Goal: Task Accomplishment & Management: Use online tool/utility

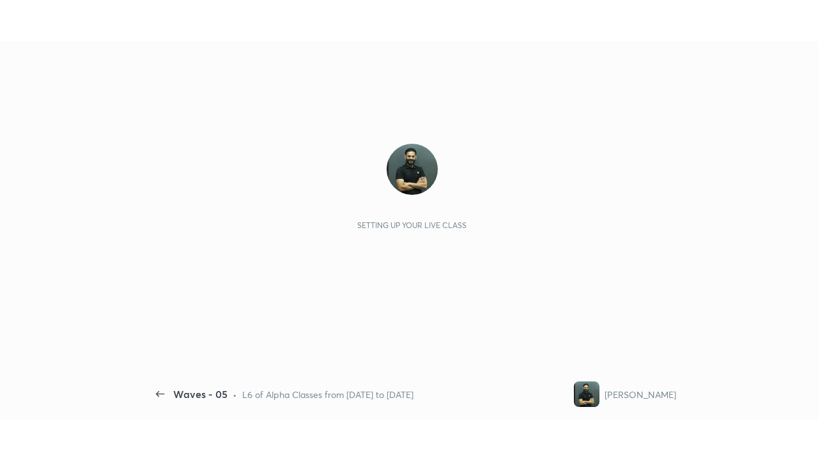
scroll to position [4, 1]
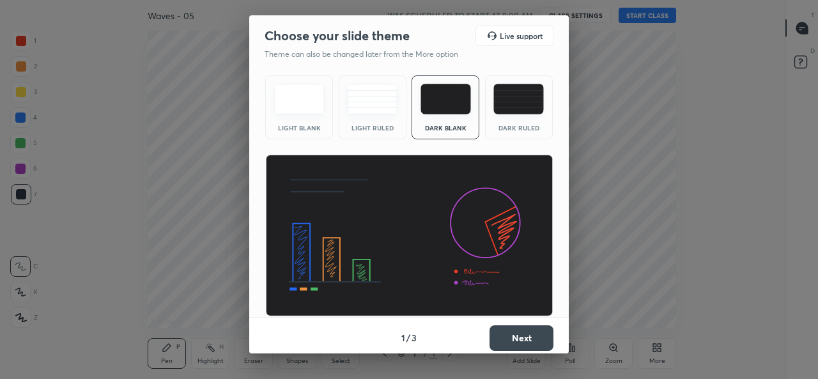
click at [501, 130] on div "Dark Ruled" at bounding box center [518, 128] width 51 height 6
click at [509, 333] on button "Next" at bounding box center [521, 338] width 64 height 26
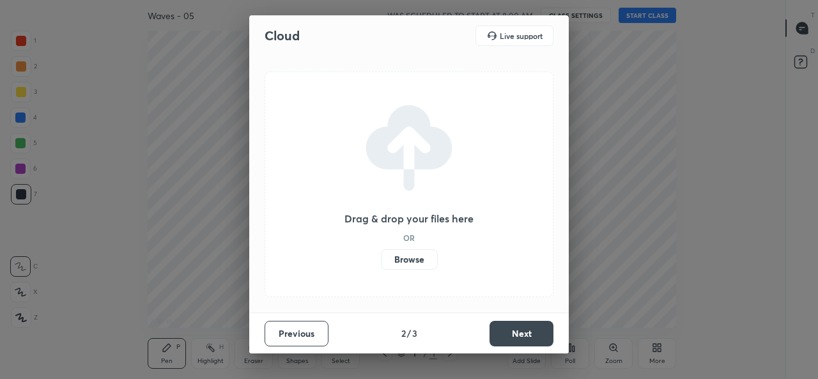
click at [413, 256] on label "Browse" at bounding box center [409, 259] width 57 height 20
click at [381, 256] on input "Browse" at bounding box center [381, 259] width 0 height 20
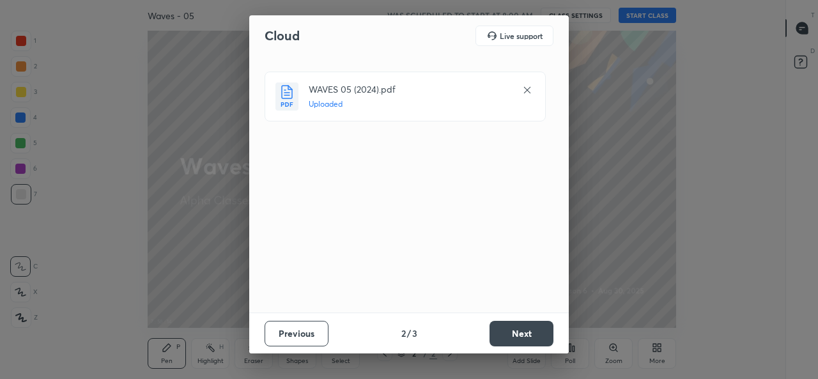
click at [510, 330] on button "Next" at bounding box center [521, 334] width 64 height 26
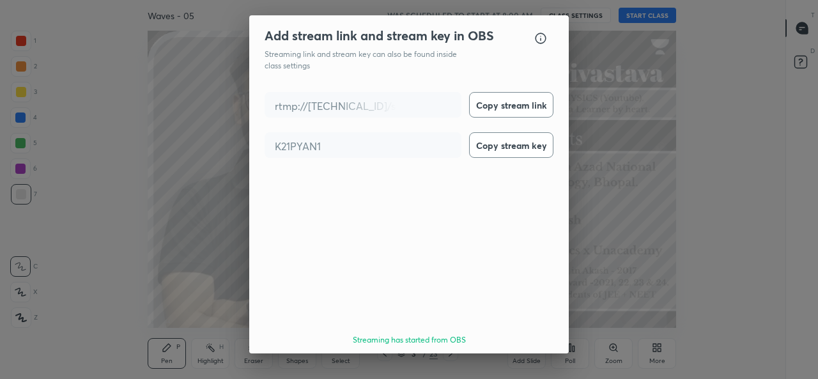
click at [514, 364] on button "Done" at bounding box center [521, 377] width 64 height 26
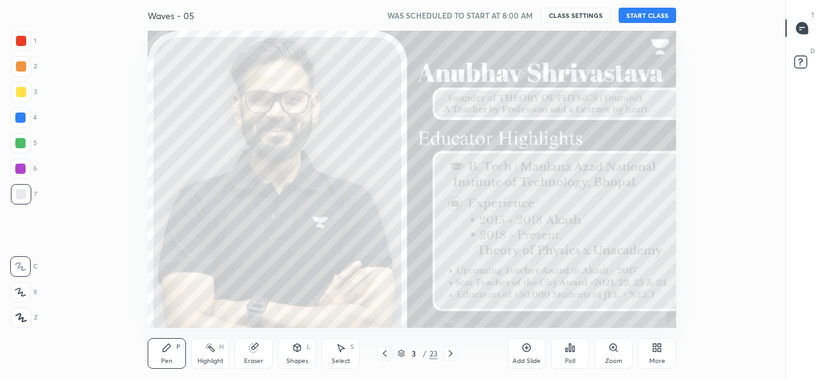
click at [639, 13] on button "START CLASS" at bounding box center [646, 15] width 57 height 15
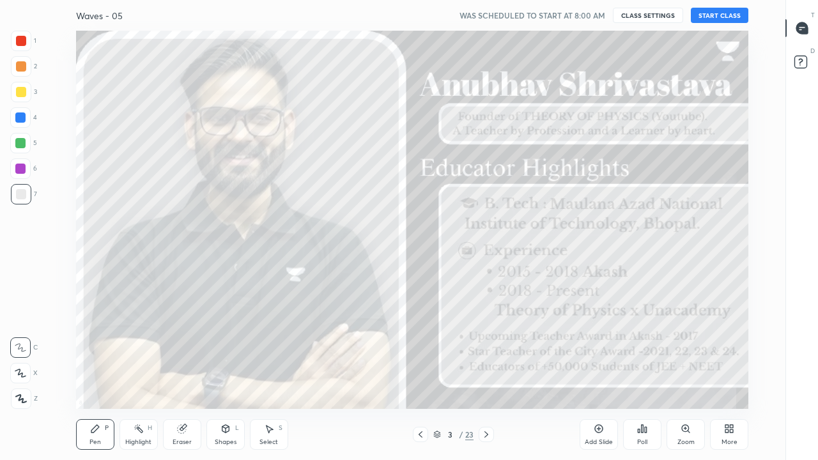
scroll to position [378, 742]
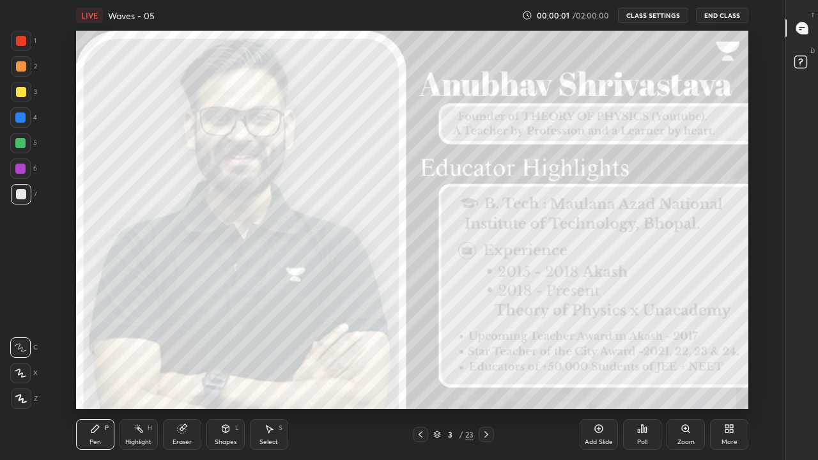
click at [726, 378] on icon at bounding box center [726, 430] width 3 height 3
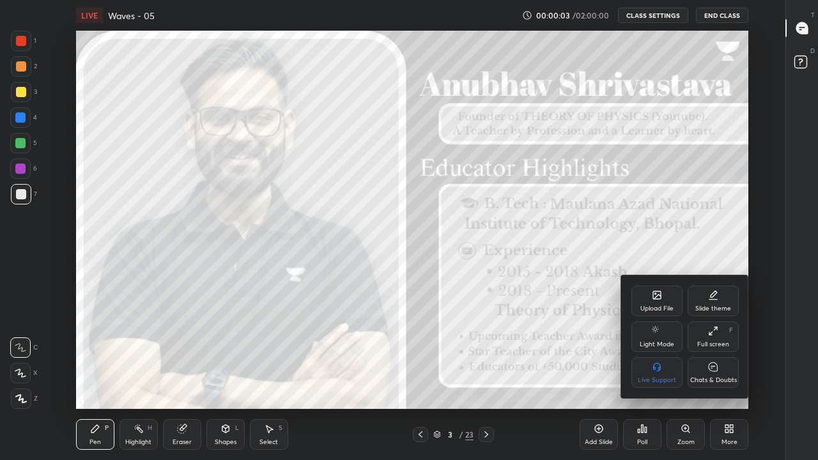
click at [710, 378] on div "Chats & Doubts" at bounding box center [713, 380] width 47 height 6
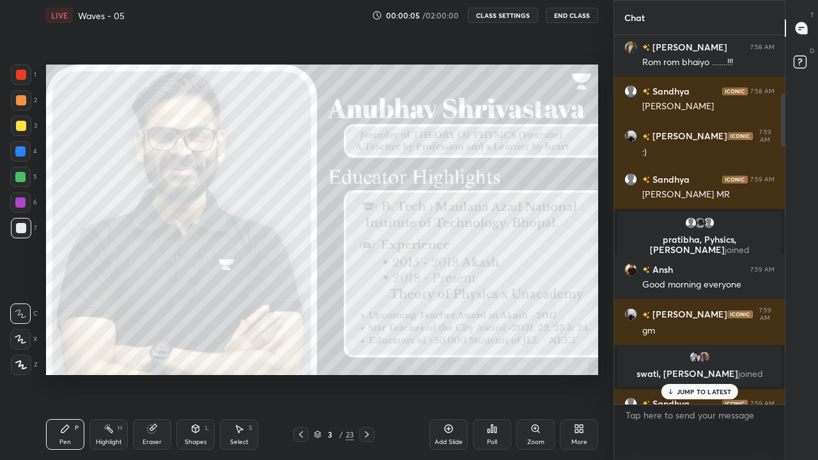
scroll to position [466, 0]
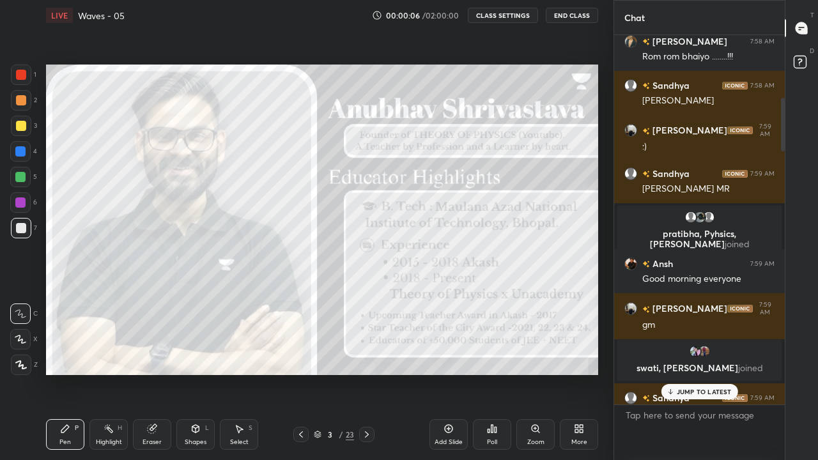
click at [682, 378] on p "JUMP TO LATEST" at bounding box center [704, 392] width 55 height 8
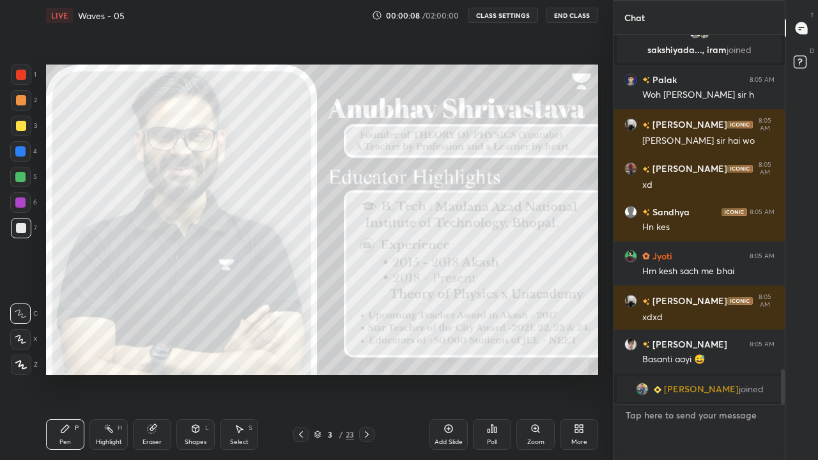
scroll to position [3507, 0]
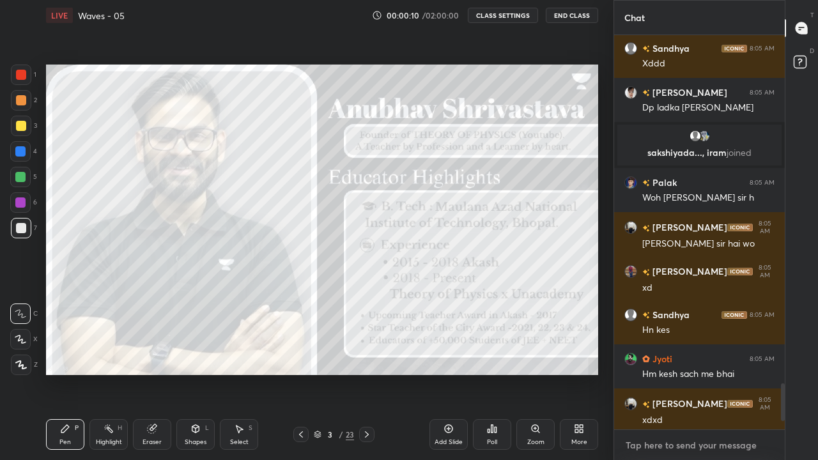
type textarea "x"
click at [631, 378] on textarea at bounding box center [699, 445] width 150 height 20
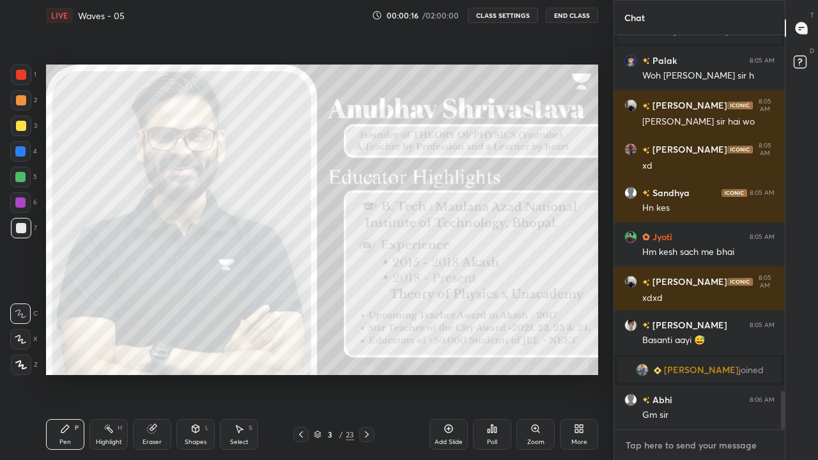
scroll to position [3673, 0]
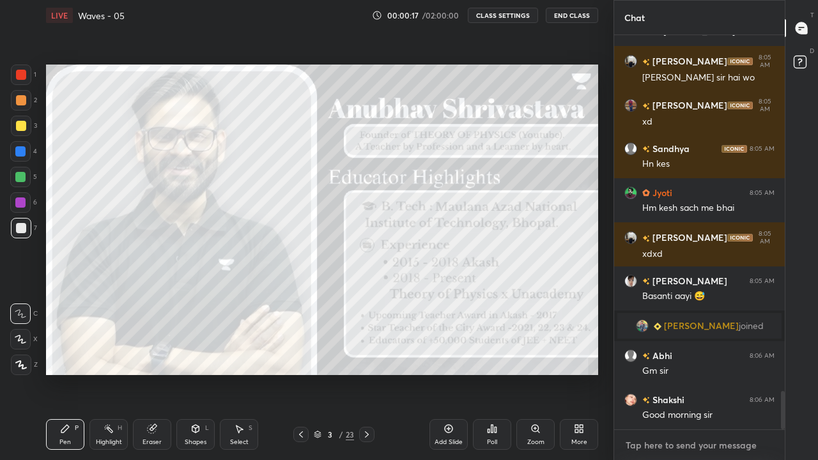
paste textarea "TG = [URL][DOMAIN_NAME]"
type textarea "TG = [URL][DOMAIN_NAME]"
type textarea "x"
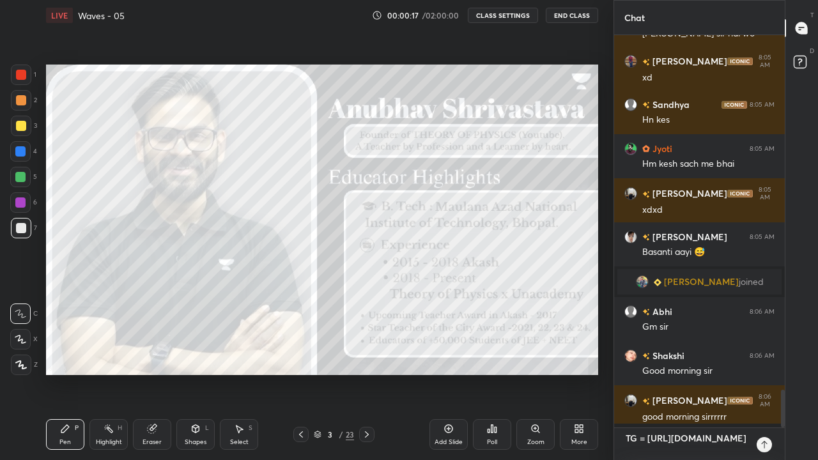
scroll to position [3775, 0]
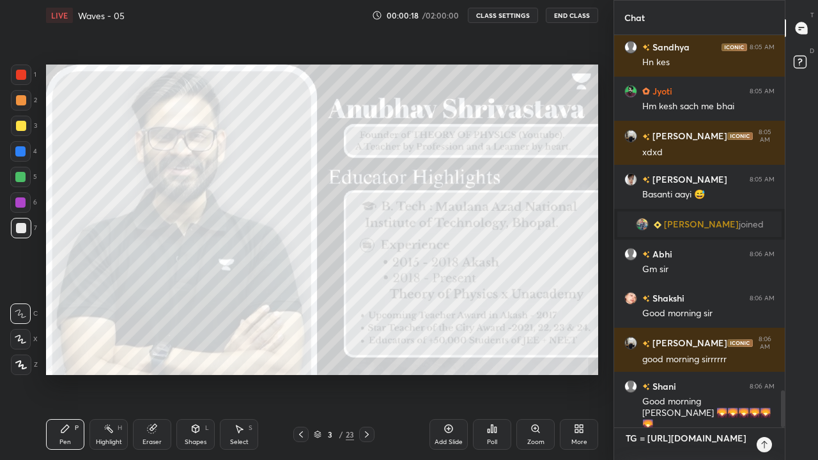
type textarea "TG = [URL][DOMAIN_NAME]"
click at [767, 378] on icon at bounding box center [764, 445] width 10 height 10
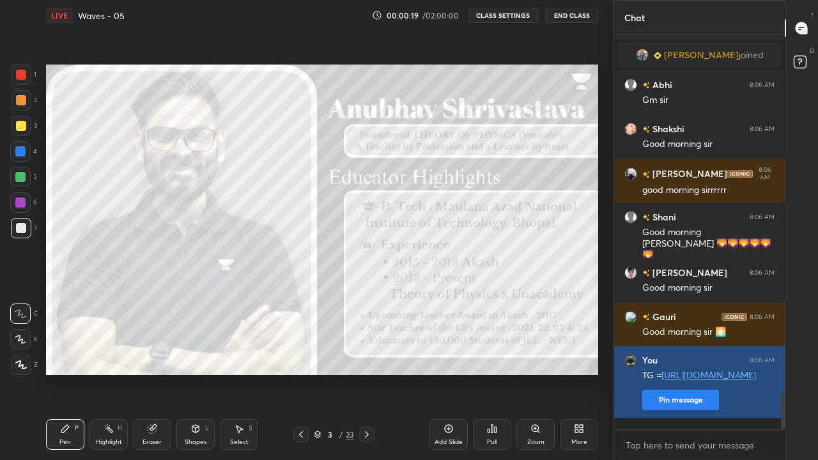
click at [673, 378] on button "Pin message" at bounding box center [680, 400] width 77 height 20
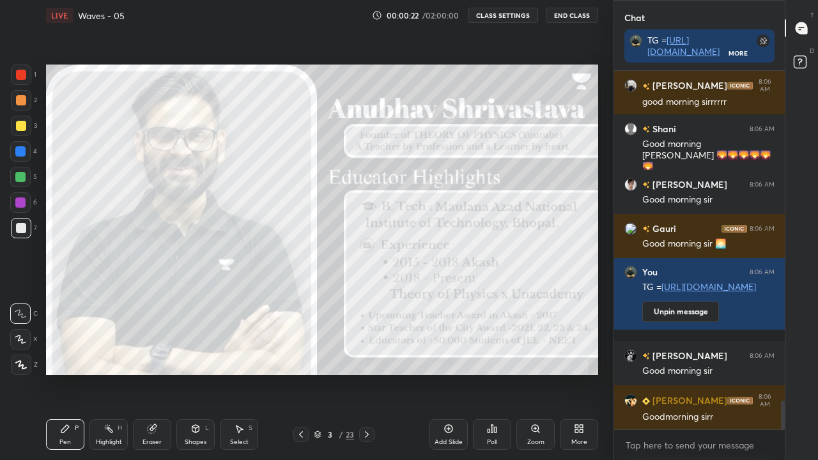
click at [594, 378] on div "8 : 6 : 10 Setting up your live class" at bounding box center [322, 220] width 562 height 378
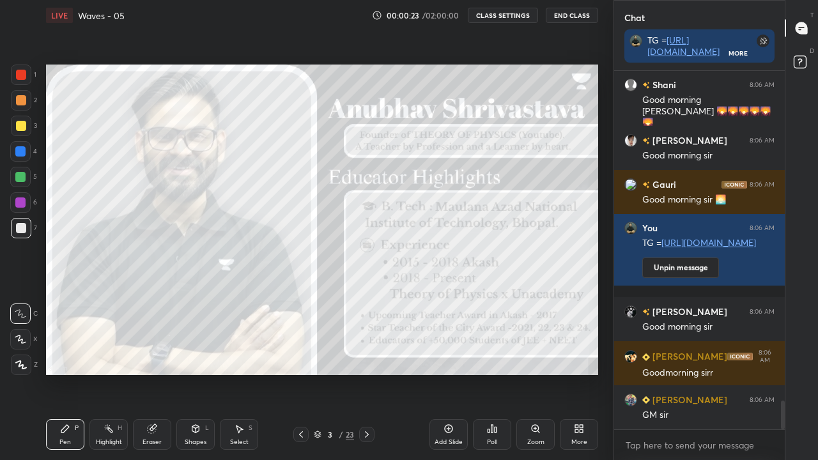
click at [579, 378] on icon at bounding box center [579, 429] width 10 height 10
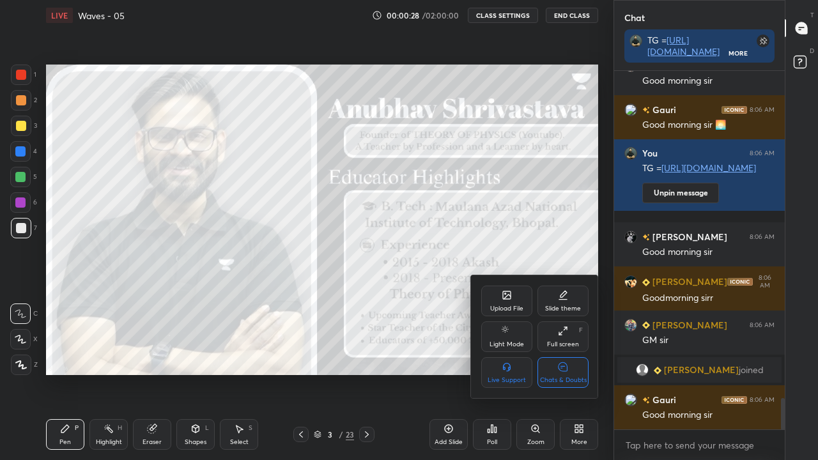
click at [563, 372] on icon at bounding box center [563, 366] width 10 height 13
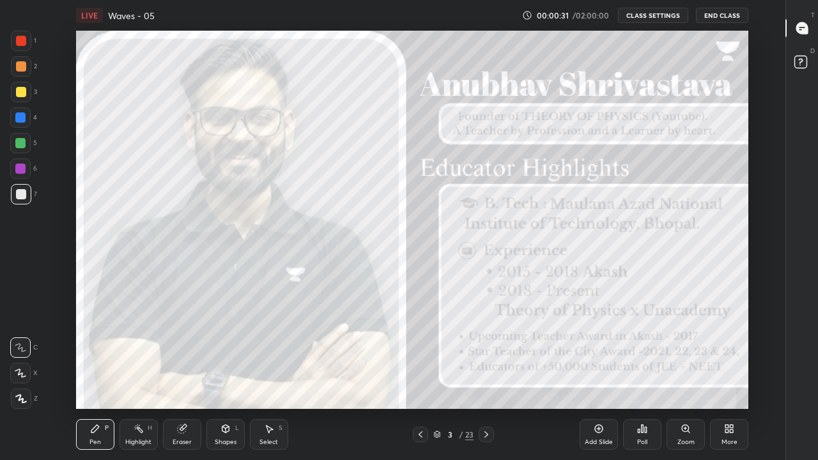
click at [90, 378] on div "Pen P" at bounding box center [95, 434] width 38 height 31
click at [22, 378] on icon at bounding box center [21, 399] width 10 height 8
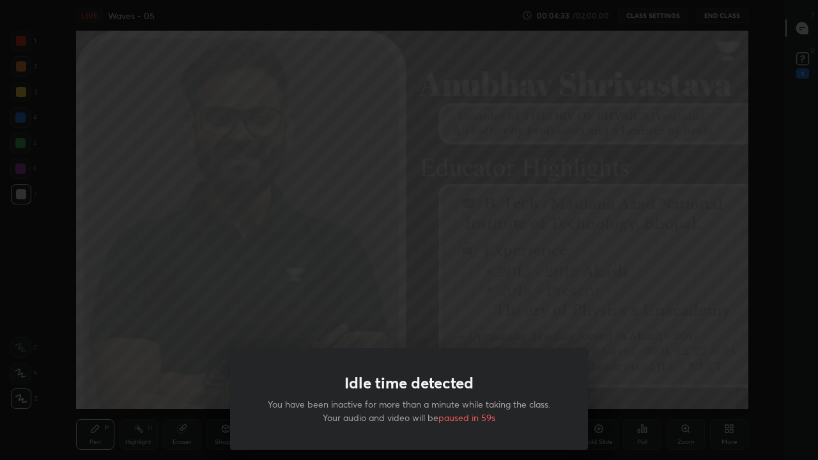
click at [441, 313] on div "Idle time detected You have been inactive for more than a minute while taking t…" at bounding box center [409, 230] width 818 height 460
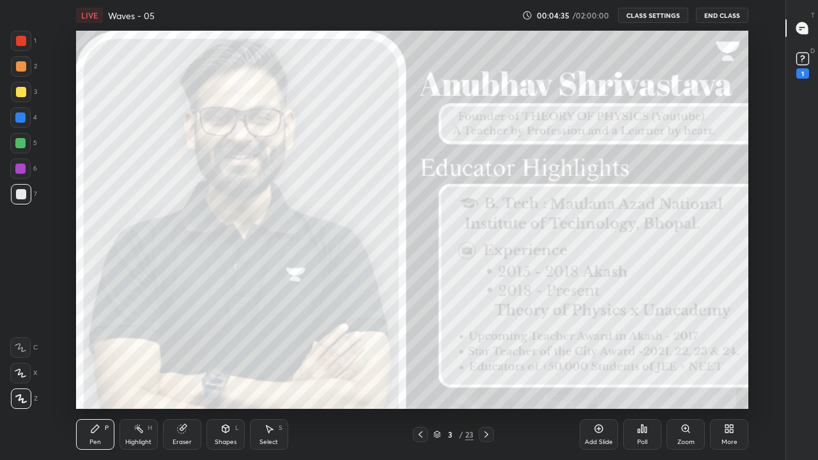
click at [486, 378] on icon at bounding box center [486, 434] width 10 height 10
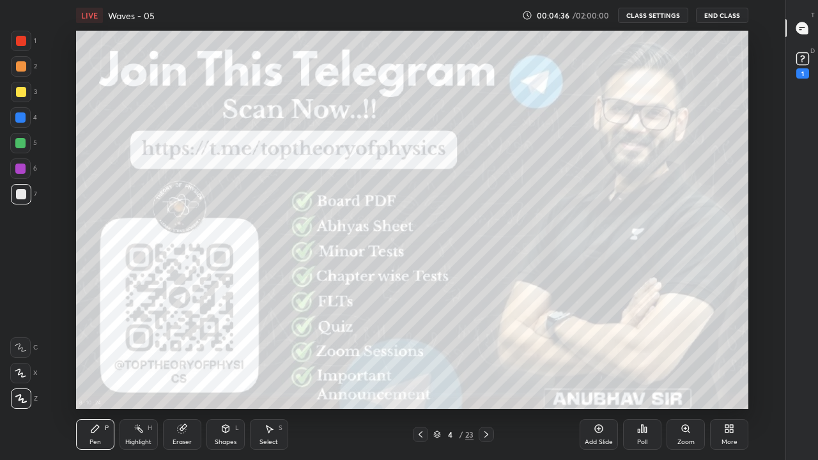
click at [485, 378] on icon at bounding box center [486, 434] width 4 height 6
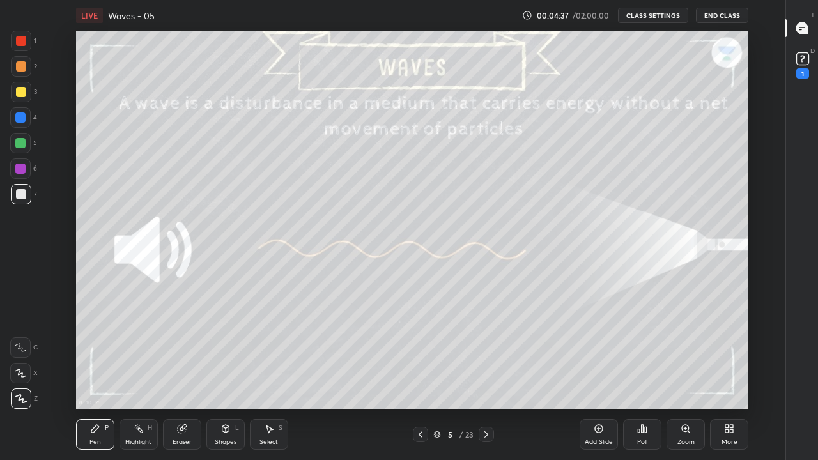
click at [418, 378] on icon at bounding box center [420, 434] width 10 height 10
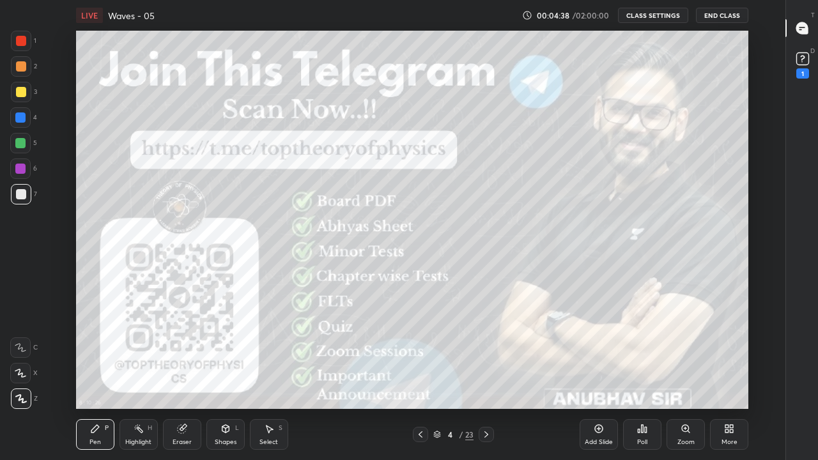
click at [486, 378] on icon at bounding box center [486, 434] width 10 height 10
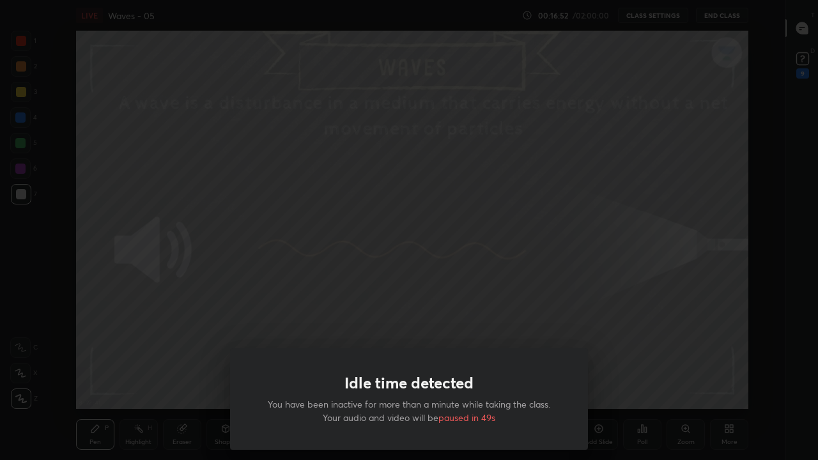
click at [534, 305] on div "Idle time detected You have been inactive for more than a minute while taking t…" at bounding box center [409, 230] width 818 height 460
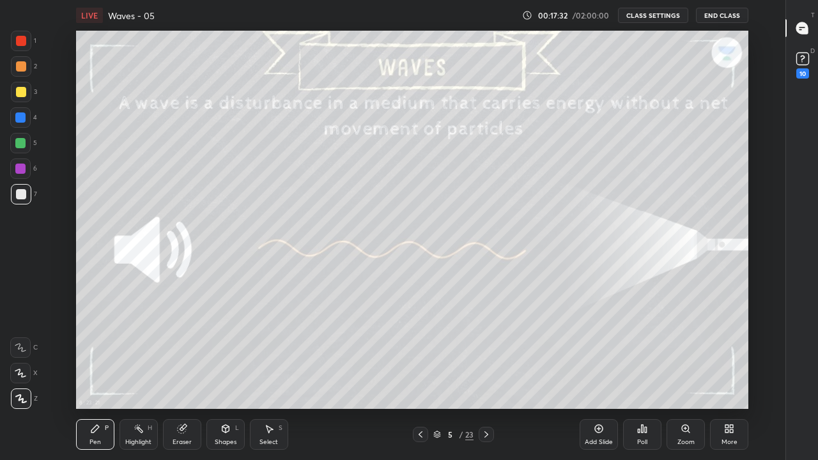
click at [486, 378] on icon at bounding box center [486, 434] width 10 height 10
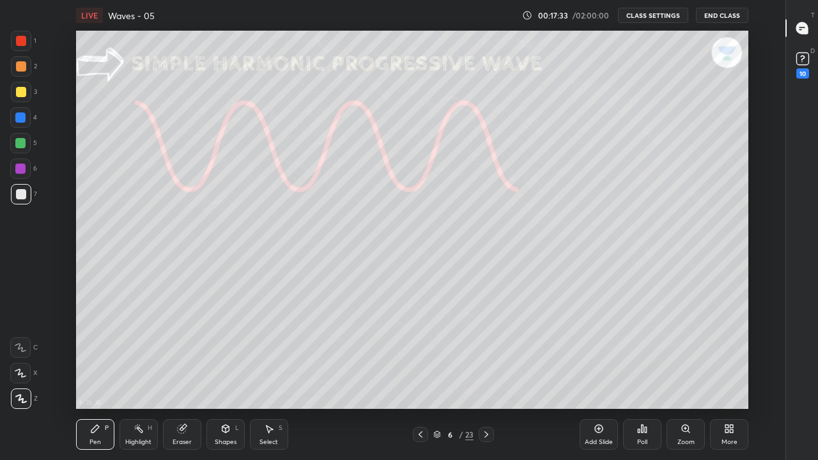
click at [486, 378] on icon at bounding box center [486, 434] width 10 height 10
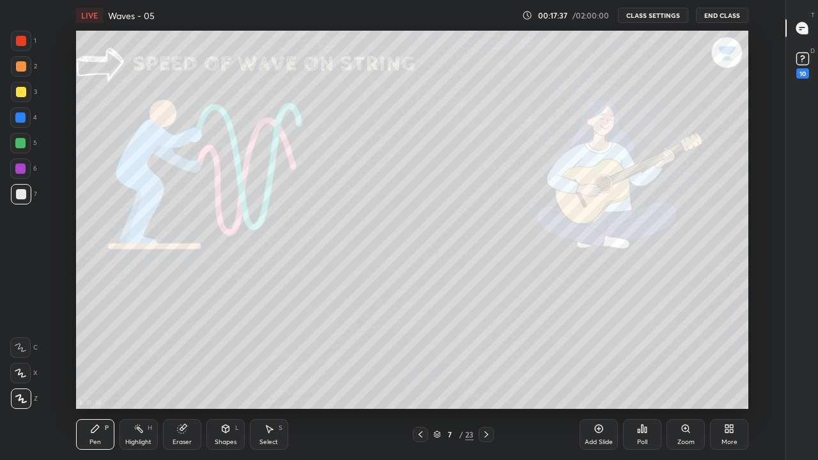
click at [140, 378] on div "Highlight H" at bounding box center [138, 434] width 38 height 31
click at [95, 378] on div "Pen" at bounding box center [94, 442] width 11 height 6
click at [20, 378] on icon at bounding box center [20, 398] width 11 height 9
click at [22, 197] on div at bounding box center [21, 194] width 10 height 10
click at [21, 142] on div at bounding box center [20, 143] width 10 height 10
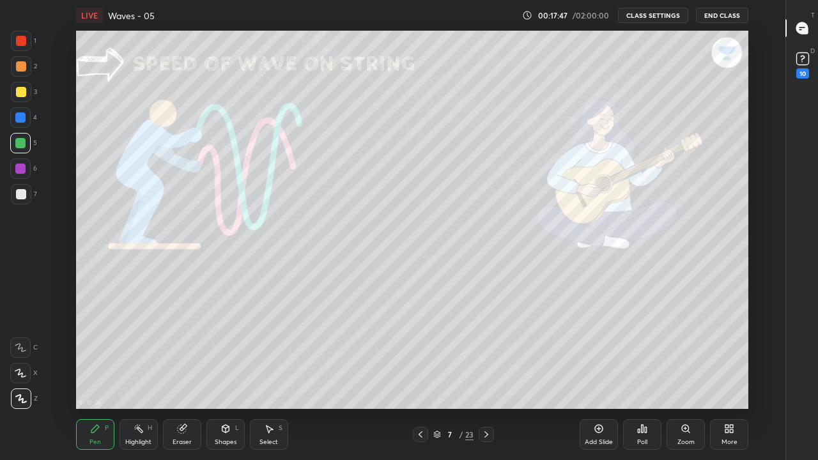
click at [21, 195] on div at bounding box center [21, 194] width 10 height 10
click at [100, 378] on div "Pen P" at bounding box center [95, 434] width 38 height 31
click at [21, 378] on icon at bounding box center [20, 398] width 11 height 9
click at [181, 378] on icon at bounding box center [182, 429] width 10 height 10
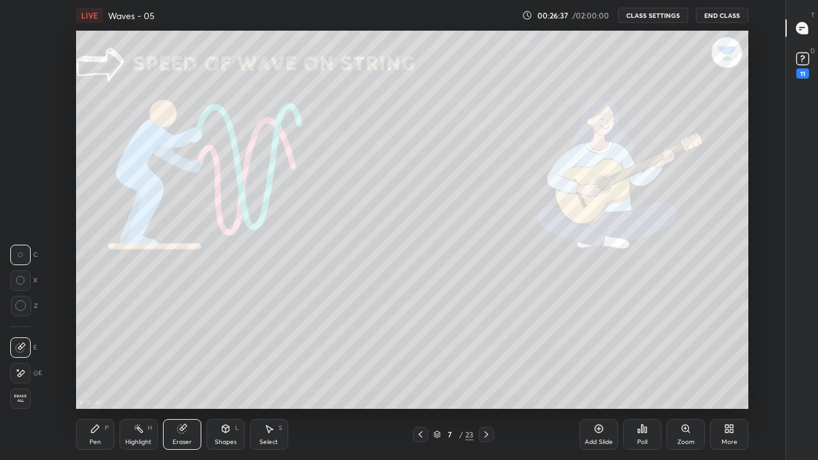
click at [101, 378] on div "Pen P" at bounding box center [95, 434] width 38 height 31
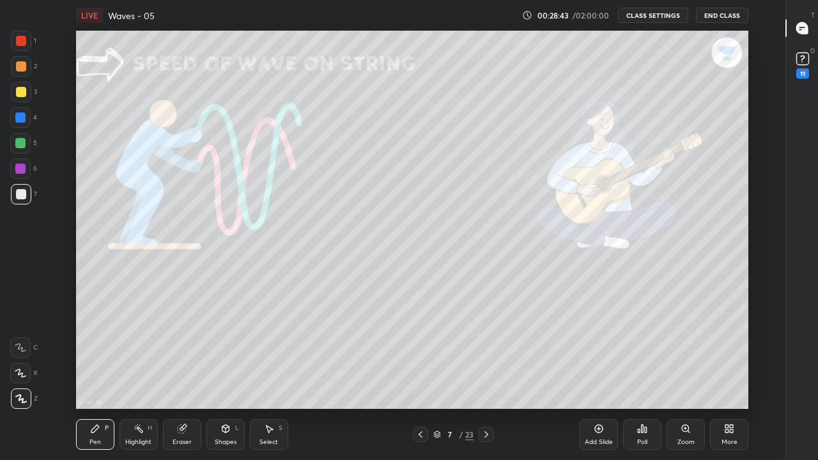
click at [140, 378] on div "Highlight H" at bounding box center [138, 434] width 38 height 31
click at [596, 378] on div "Add Slide" at bounding box center [598, 434] width 38 height 31
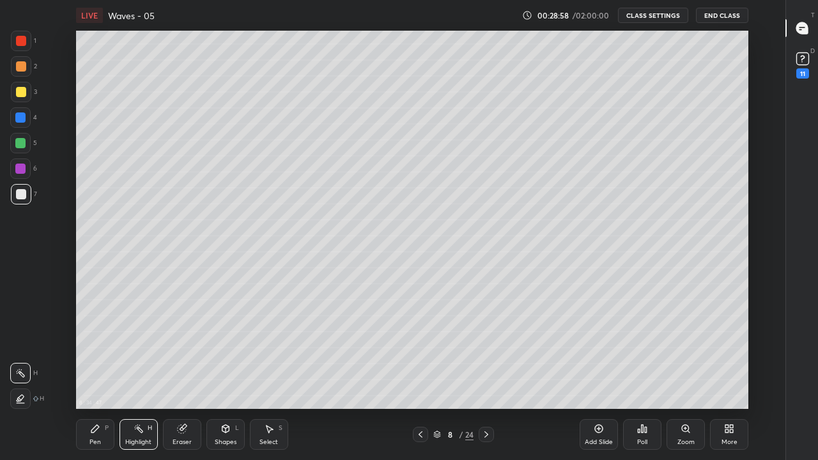
click at [91, 378] on div "Pen P" at bounding box center [95, 434] width 38 height 31
click at [421, 378] on icon at bounding box center [420, 434] width 10 height 10
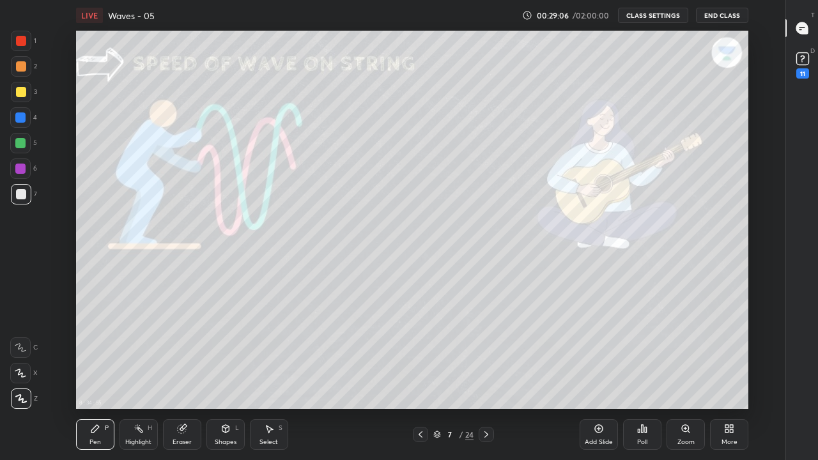
click at [134, 378] on div "Highlight" at bounding box center [138, 442] width 26 height 6
click at [486, 378] on icon at bounding box center [486, 434] width 10 height 10
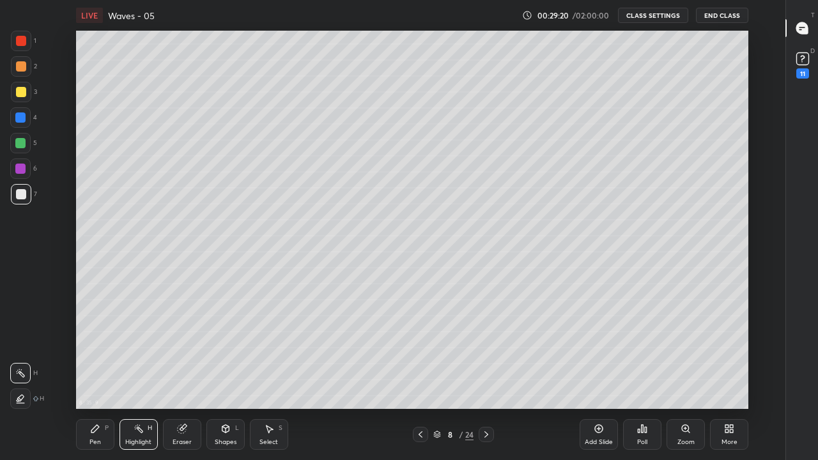
click at [95, 378] on icon at bounding box center [95, 429] width 10 height 10
click at [420, 378] on icon at bounding box center [420, 434] width 10 height 10
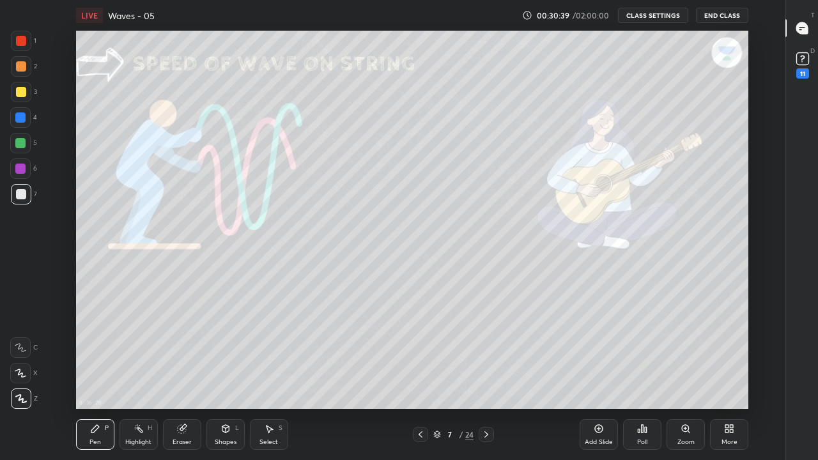
click at [486, 378] on icon at bounding box center [486, 434] width 10 height 10
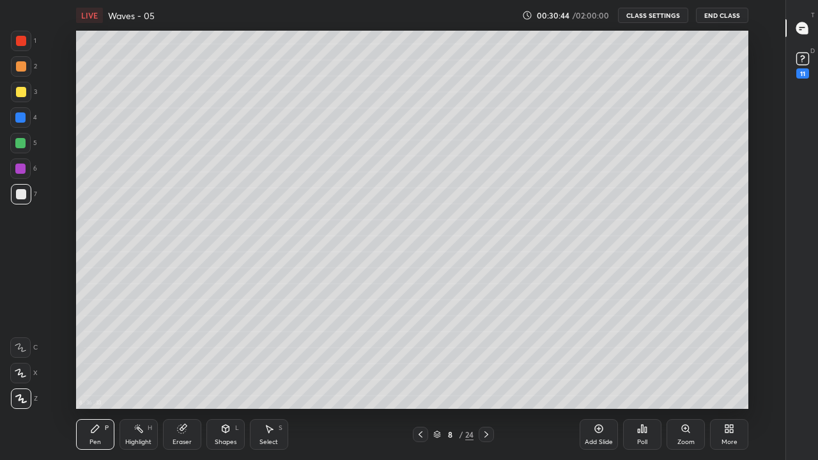
click at [420, 378] on icon at bounding box center [420, 434] width 10 height 10
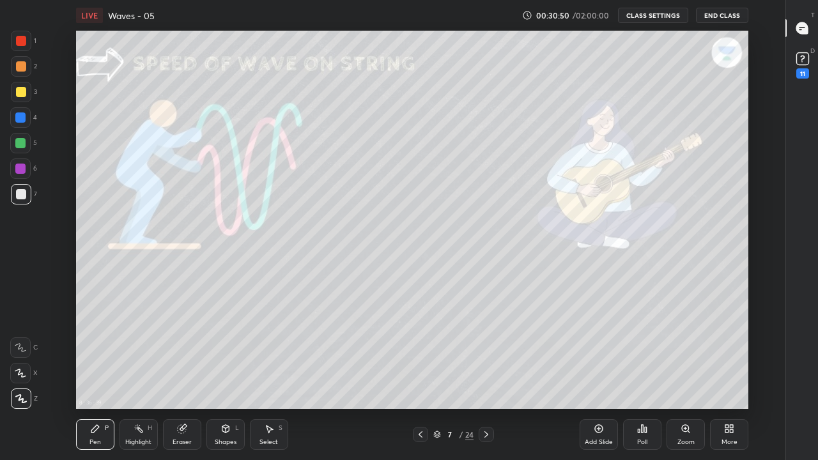
click at [487, 378] on icon at bounding box center [486, 434] width 10 height 10
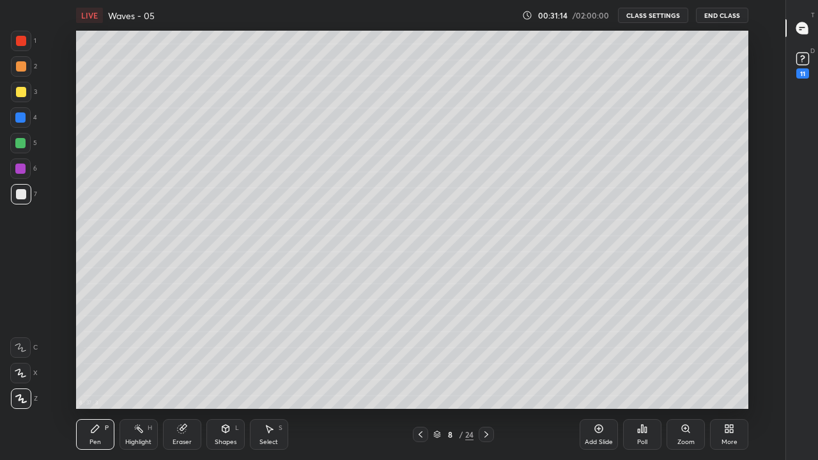
click at [186, 378] on div "Eraser" at bounding box center [182, 434] width 38 height 31
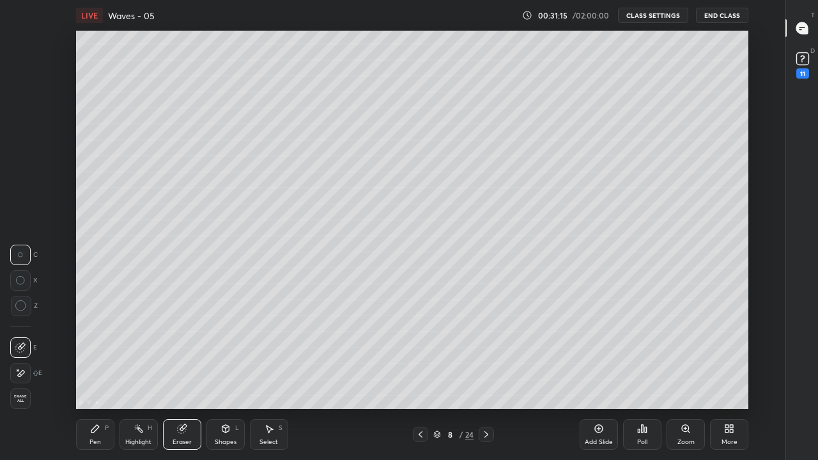
click at [98, 378] on icon at bounding box center [95, 429] width 10 height 10
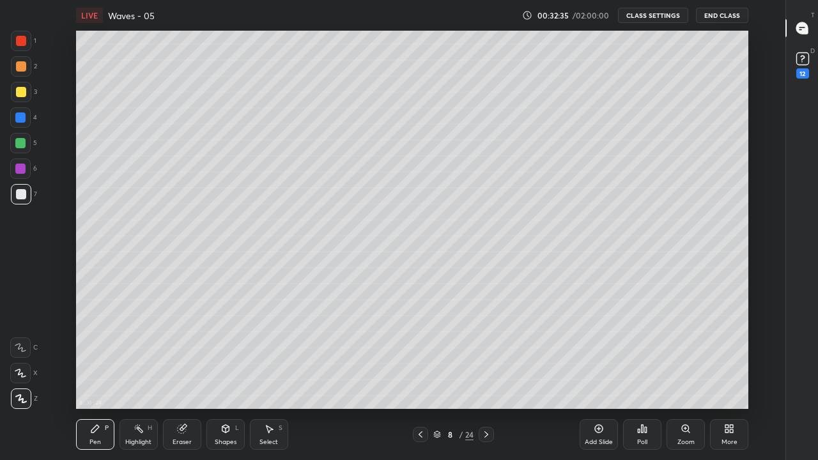
click at [420, 378] on icon at bounding box center [420, 434] width 10 height 10
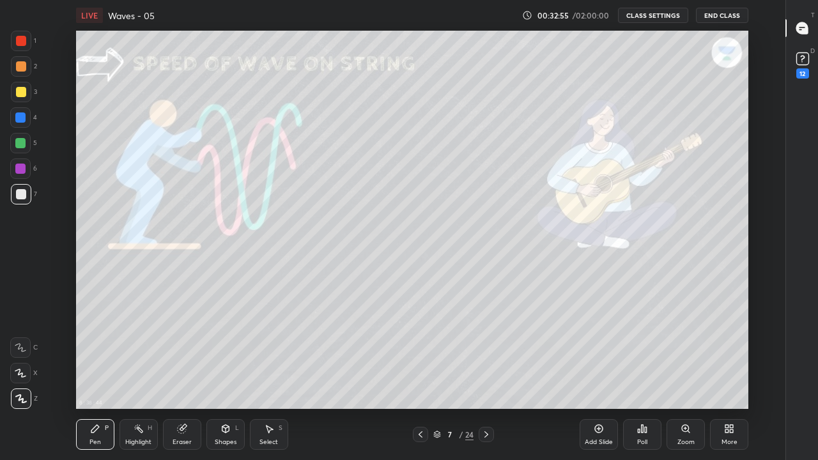
click at [485, 378] on icon at bounding box center [486, 434] width 10 height 10
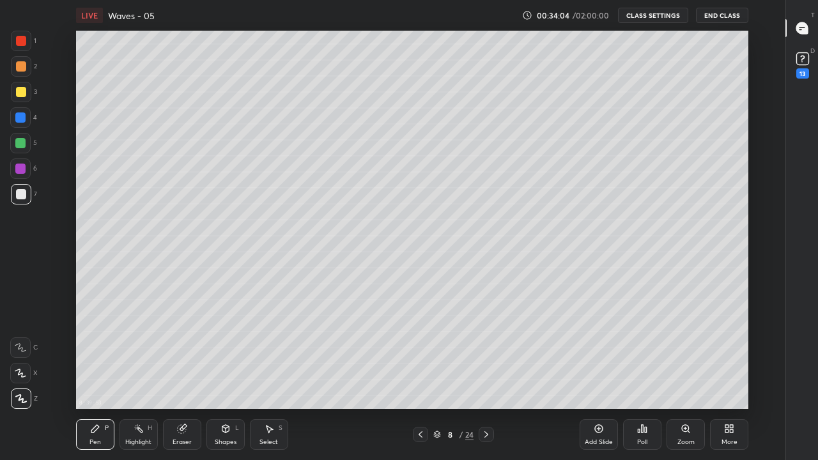
click at [420, 378] on icon at bounding box center [420, 434] width 10 height 10
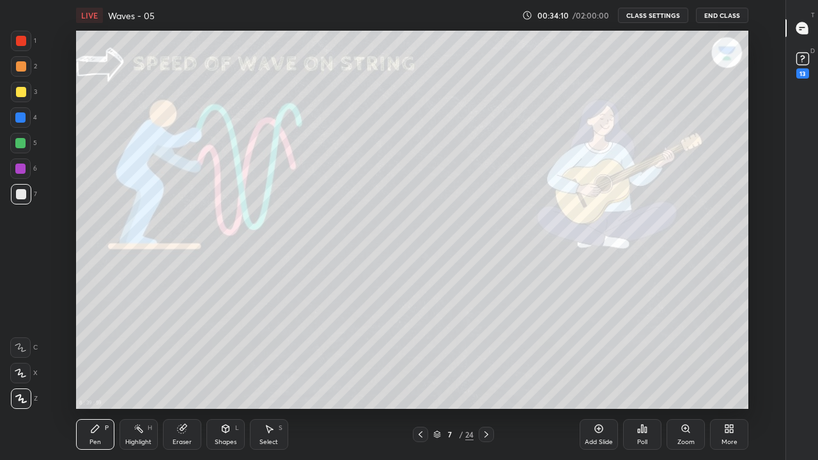
click at [486, 378] on icon at bounding box center [486, 434] width 10 height 10
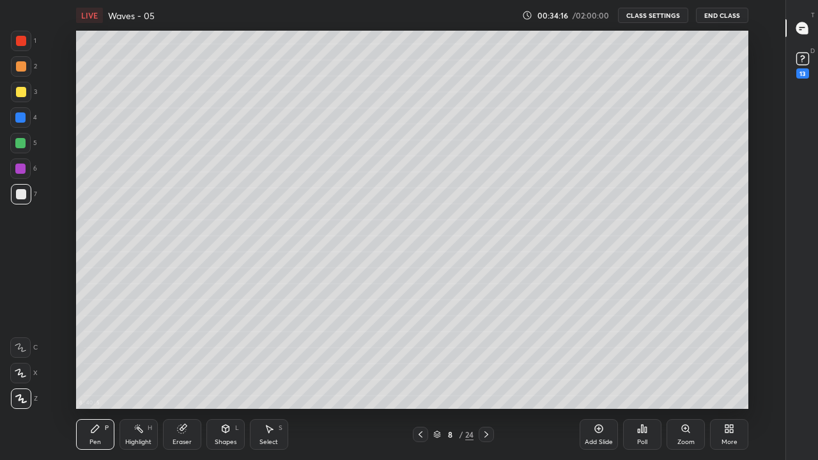
click at [599, 378] on div "Add Slide" at bounding box center [598, 434] width 38 height 31
click at [94, 378] on div "Pen" at bounding box center [94, 442] width 11 height 6
click at [19, 378] on icon at bounding box center [21, 399] width 10 height 8
click at [141, 378] on icon at bounding box center [139, 429] width 10 height 10
click at [180, 378] on icon at bounding box center [182, 429] width 10 height 10
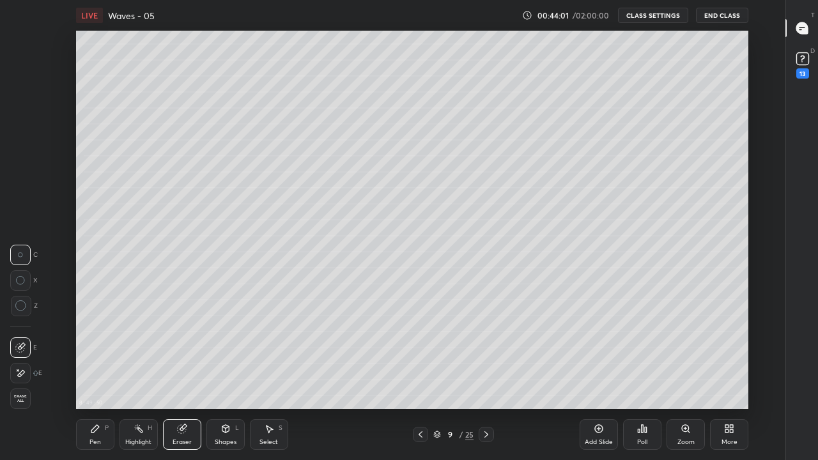
click at [103, 378] on div "Pen P" at bounding box center [95, 434] width 38 height 31
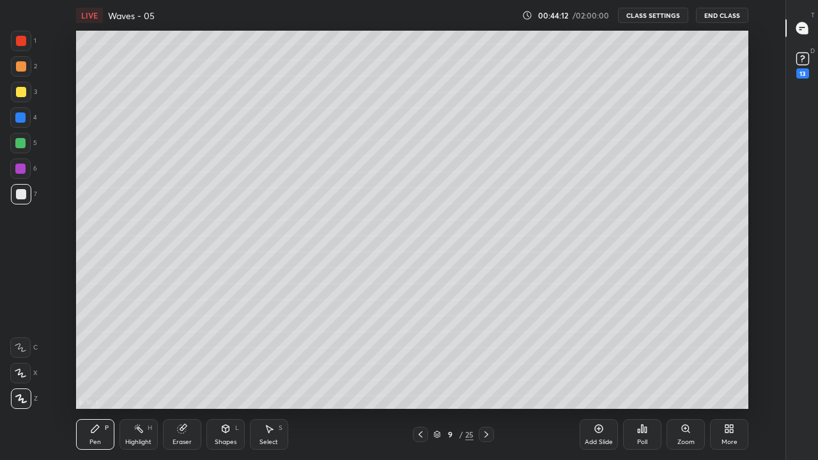
click at [21, 144] on div at bounding box center [20, 143] width 10 height 10
click at [135, 378] on div "Highlight H" at bounding box center [138, 434] width 38 height 31
click at [188, 378] on div "Eraser" at bounding box center [182, 434] width 38 height 31
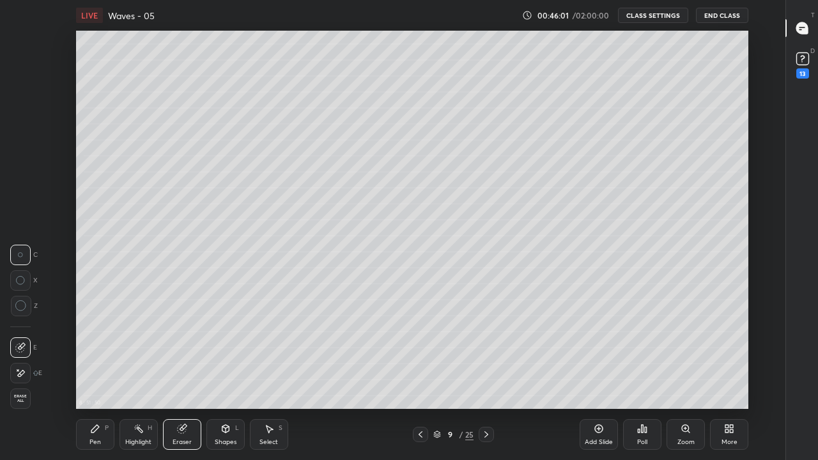
click at [102, 378] on div "Pen P" at bounding box center [95, 434] width 38 height 31
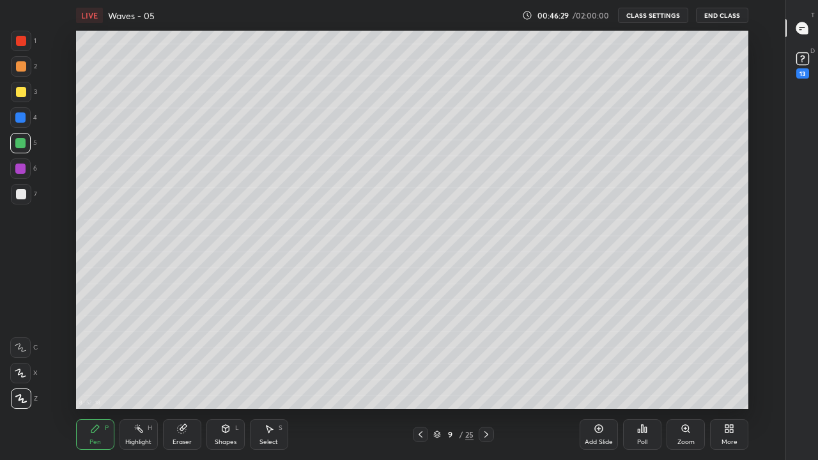
click at [48, 280] on div "8 : 52 : 18 Setting up your live class" at bounding box center [412, 220] width 742 height 378
click at [480, 378] on div at bounding box center [485, 434] width 15 height 15
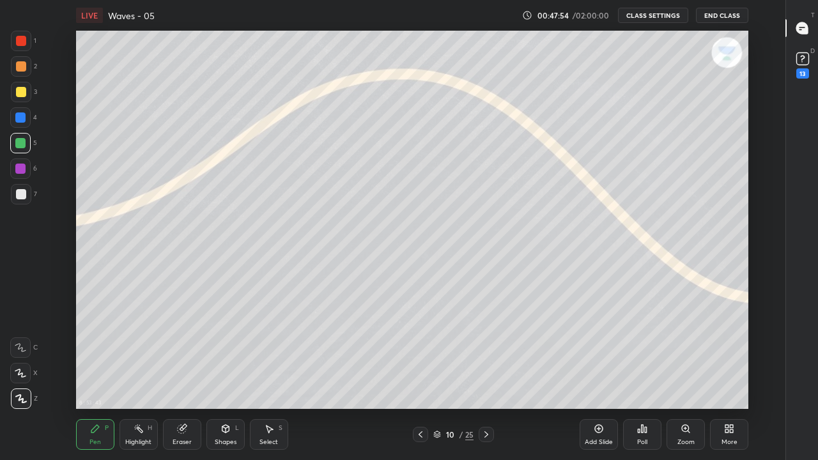
click at [92, 378] on div "Pen P" at bounding box center [95, 434] width 38 height 31
click at [24, 378] on icon at bounding box center [20, 398] width 11 height 9
click at [19, 116] on div at bounding box center [20, 117] width 10 height 10
click at [23, 95] on div at bounding box center [21, 92] width 10 height 10
click at [20, 43] on div at bounding box center [21, 41] width 10 height 10
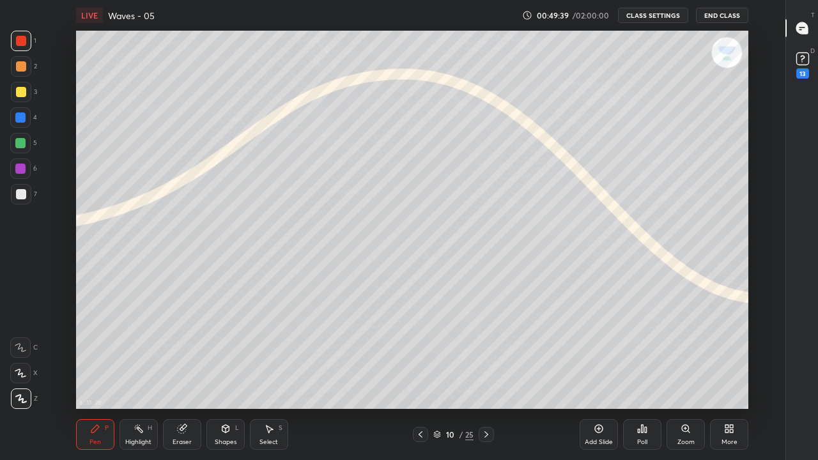
click at [174, 378] on div "Eraser" at bounding box center [181, 442] width 19 height 6
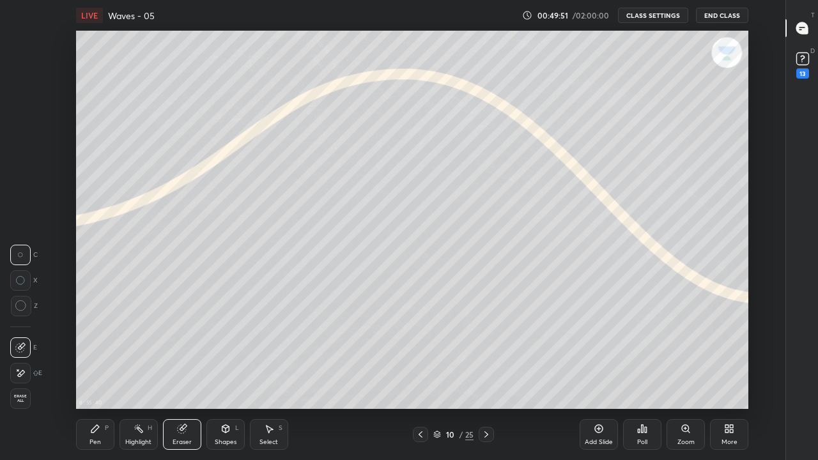
click at [87, 378] on div "Pen P" at bounding box center [95, 434] width 38 height 31
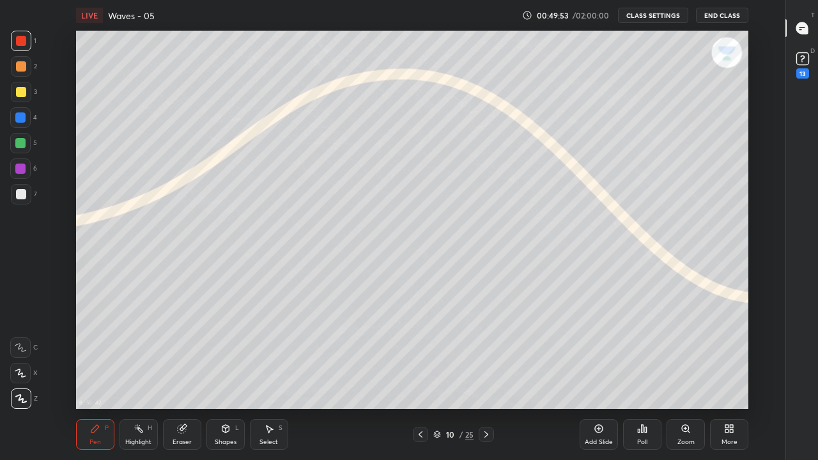
click at [137, 378] on div "Highlight" at bounding box center [138, 442] width 26 height 6
click at [22, 378] on icon at bounding box center [20, 399] width 10 height 10
click at [102, 378] on div "Pen P" at bounding box center [95, 434] width 38 height 31
click at [183, 378] on div "Eraser" at bounding box center [181, 442] width 19 height 6
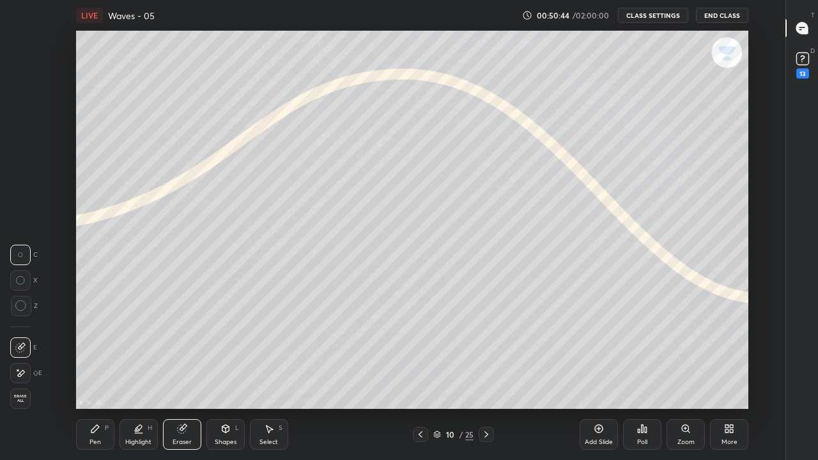
click at [94, 378] on div "Pen P" at bounding box center [95, 434] width 38 height 31
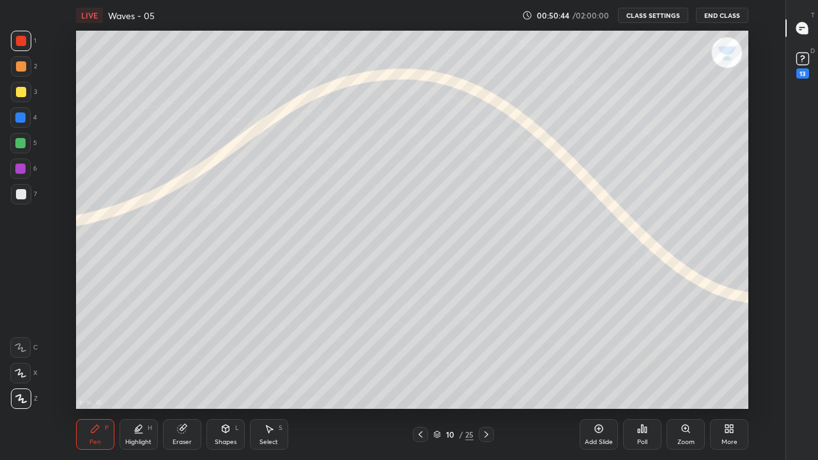
click at [22, 378] on div at bounding box center [21, 398] width 20 height 20
click at [22, 142] on div at bounding box center [20, 143] width 10 height 10
click at [593, 378] on icon at bounding box center [598, 429] width 10 height 10
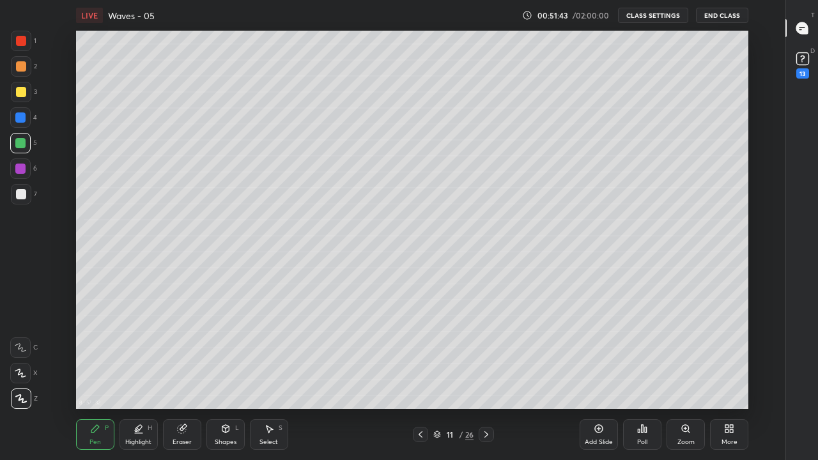
click at [22, 40] on div at bounding box center [21, 41] width 10 height 10
click at [20, 193] on div at bounding box center [21, 194] width 10 height 10
click at [385, 27] on div "LIVE Waves - 05" at bounding box center [296, 15] width 441 height 31
click at [184, 378] on div "Eraser" at bounding box center [182, 434] width 38 height 31
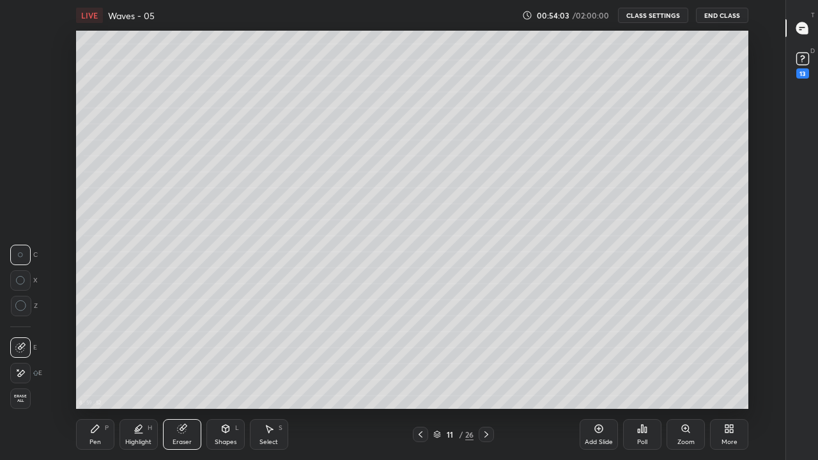
click at [100, 378] on div "Pen P" at bounding box center [95, 434] width 38 height 31
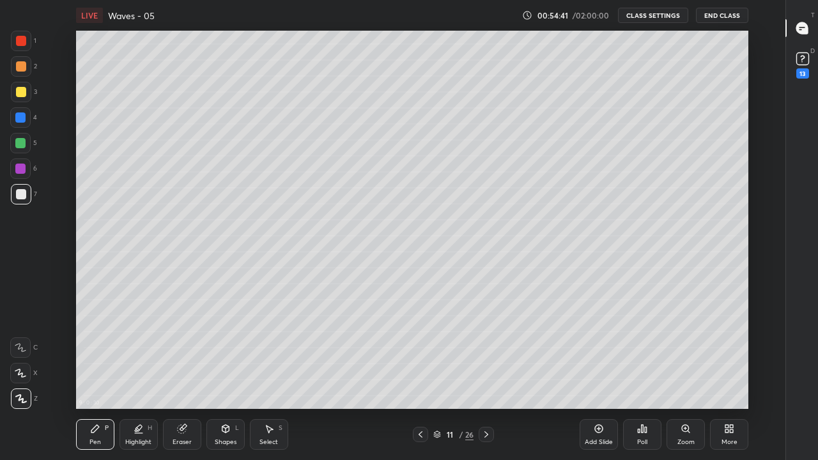
click at [133, 378] on div "Highlight H" at bounding box center [138, 434] width 38 height 31
click at [93, 378] on div "Pen" at bounding box center [94, 442] width 11 height 6
click at [22, 378] on icon at bounding box center [20, 398] width 11 height 9
click at [19, 195] on div at bounding box center [21, 194] width 10 height 10
click at [97, 378] on div "Pen P" at bounding box center [95, 434] width 38 height 31
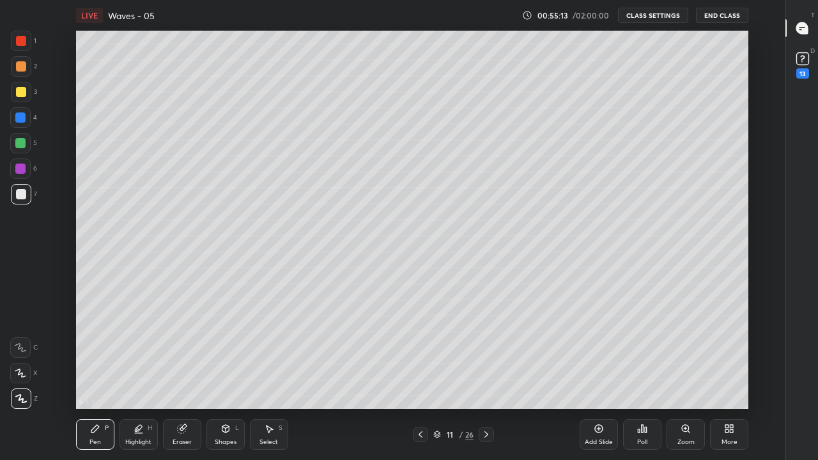
click at [20, 378] on icon at bounding box center [21, 399] width 10 height 8
click at [98, 378] on icon at bounding box center [95, 429] width 10 height 10
click at [22, 194] on div at bounding box center [21, 194] width 10 height 10
click at [19, 169] on div at bounding box center [20, 169] width 10 height 10
click at [132, 378] on div "Highlight H" at bounding box center [138, 434] width 38 height 31
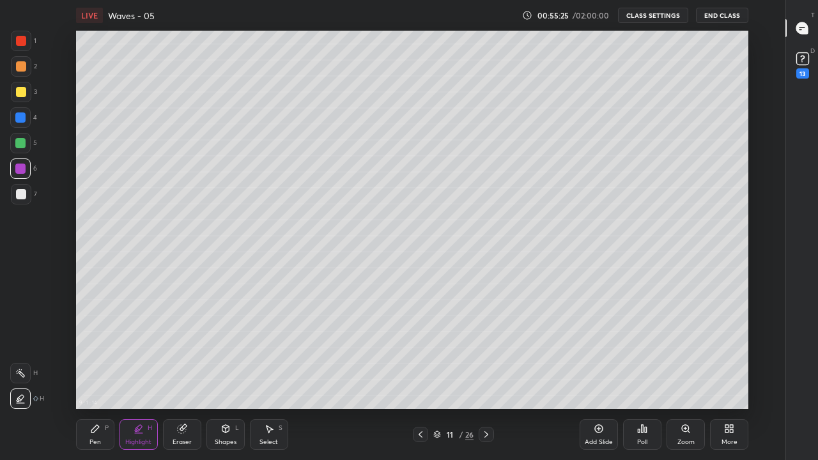
click at [95, 378] on div "Pen P" at bounding box center [95, 434] width 38 height 31
click at [21, 378] on div at bounding box center [21, 398] width 20 height 20
click at [21, 45] on div at bounding box center [21, 41] width 10 height 10
click at [132, 378] on div "Highlight" at bounding box center [138, 442] width 26 height 6
click at [94, 378] on div "Pen P" at bounding box center [95, 434] width 38 height 31
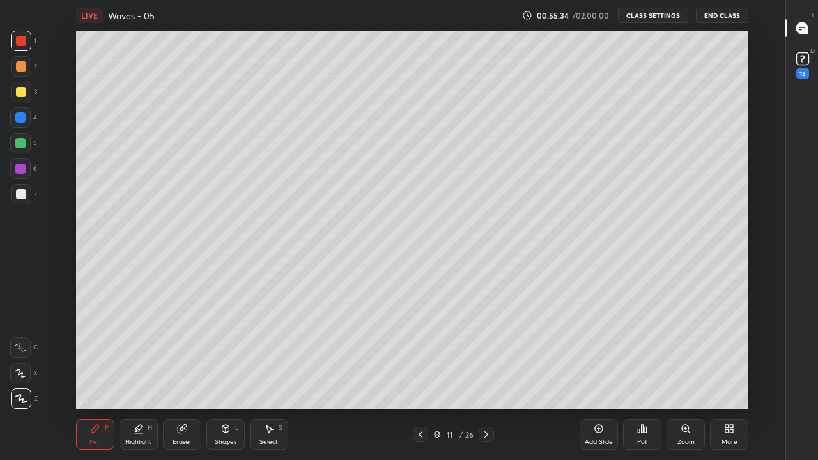
click at [18, 378] on icon at bounding box center [20, 398] width 11 height 9
click at [24, 196] on div at bounding box center [21, 194] width 10 height 10
click at [86, 378] on div "Pen P" at bounding box center [95, 434] width 38 height 31
click at [20, 197] on div at bounding box center [21, 194] width 10 height 10
click at [20, 141] on div at bounding box center [20, 143] width 10 height 10
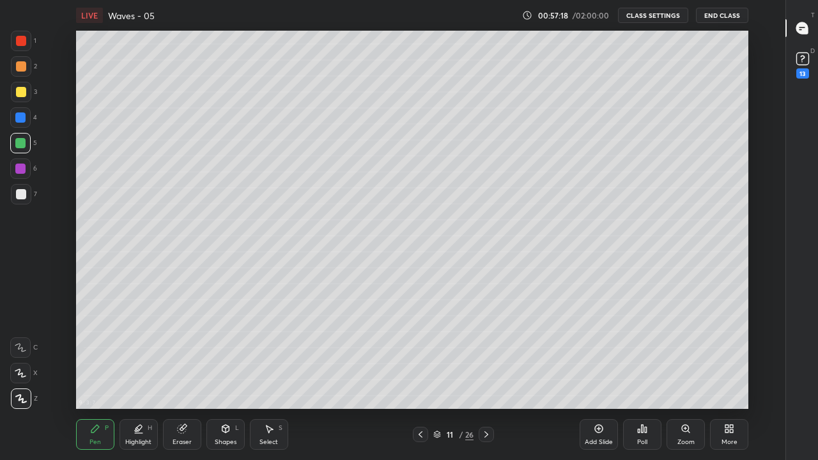
click at [140, 378] on div "Highlight H" at bounding box center [138, 434] width 38 height 31
click at [28, 372] on div at bounding box center [20, 373] width 20 height 20
click at [25, 97] on div at bounding box center [21, 92] width 20 height 20
click at [143, 378] on div "Highlight" at bounding box center [138, 442] width 26 height 6
click at [590, 378] on div "Add Slide" at bounding box center [598, 434] width 38 height 31
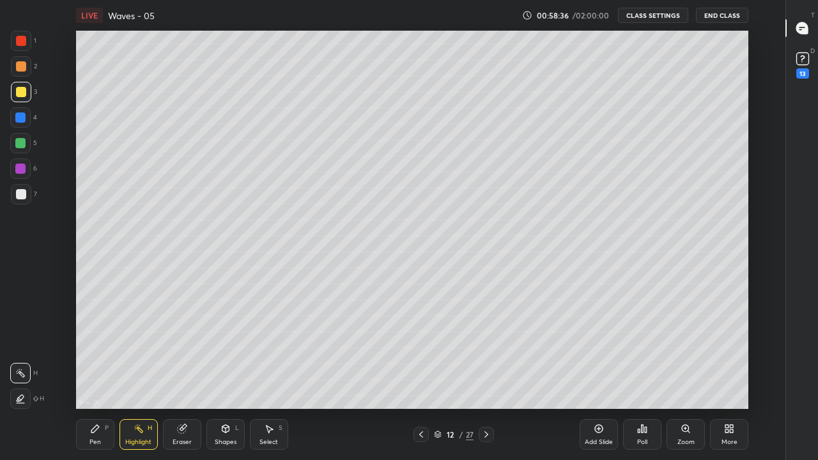
click at [86, 378] on div "Pen P" at bounding box center [95, 434] width 38 height 31
click at [22, 378] on icon at bounding box center [20, 398] width 11 height 9
click at [18, 192] on div at bounding box center [21, 194] width 10 height 10
click at [22, 169] on div at bounding box center [20, 169] width 10 height 10
click at [21, 141] on div at bounding box center [20, 143] width 10 height 10
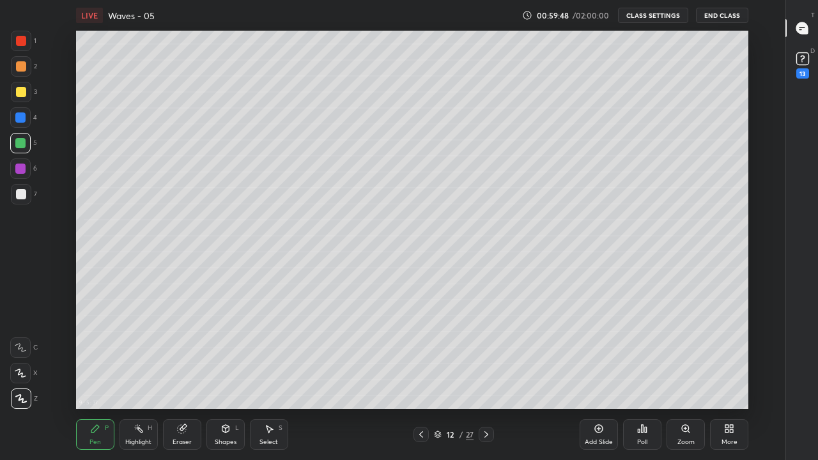
click at [25, 193] on div at bounding box center [21, 194] width 10 height 10
click at [19, 378] on div at bounding box center [21, 398] width 20 height 20
click at [24, 92] on div at bounding box center [21, 92] width 10 height 10
click at [138, 378] on div "Highlight H" at bounding box center [138, 434] width 38 height 31
click at [98, 378] on div "Pen" at bounding box center [94, 442] width 11 height 6
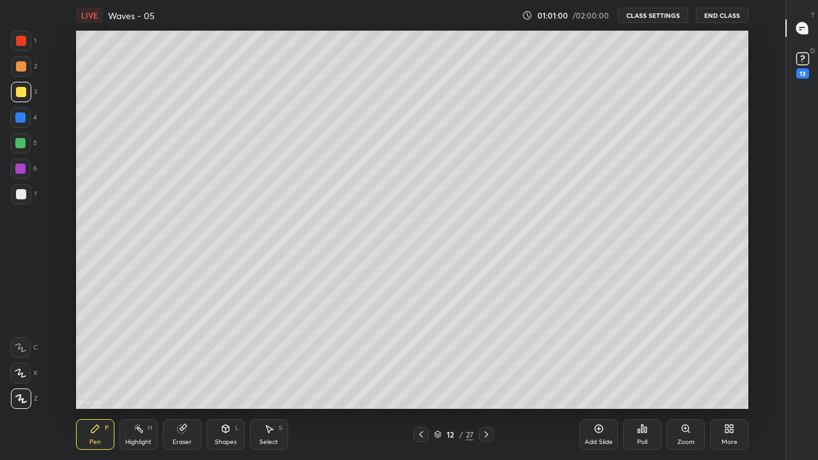
click at [20, 142] on div at bounding box center [20, 143] width 10 height 10
click at [138, 378] on div "Highlight" at bounding box center [138, 442] width 26 height 6
click at [22, 199] on div at bounding box center [21, 194] width 10 height 10
click at [100, 378] on div "Pen P" at bounding box center [95, 434] width 38 height 31
click at [132, 378] on div "Highlight H" at bounding box center [138, 434] width 38 height 31
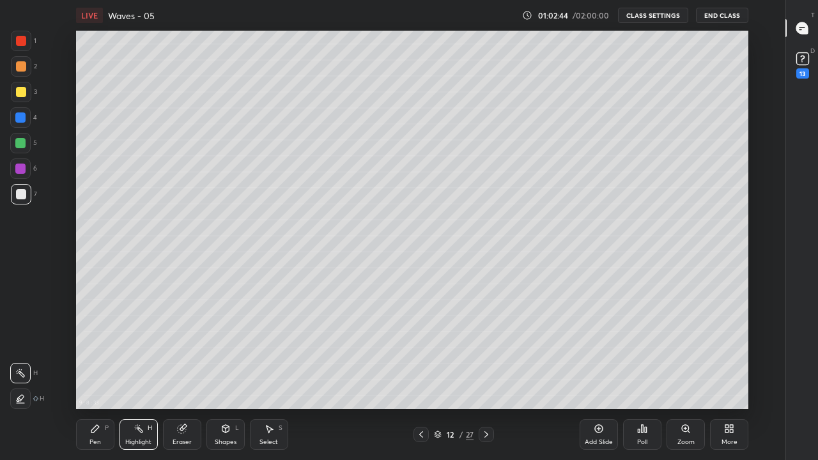
click at [95, 378] on div "Pen" at bounding box center [94, 442] width 11 height 6
click at [22, 190] on div at bounding box center [21, 194] width 10 height 10
click at [22, 142] on div at bounding box center [20, 143] width 10 height 10
click at [19, 41] on div at bounding box center [21, 41] width 10 height 10
click at [89, 378] on div "Pen P" at bounding box center [95, 434] width 38 height 31
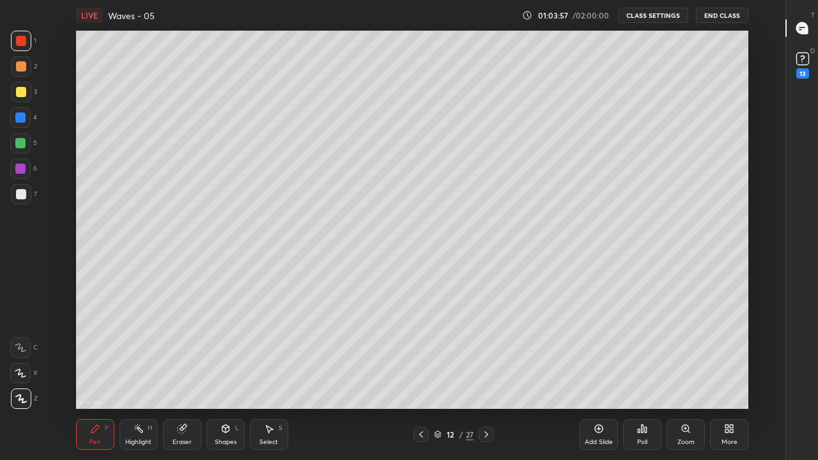
click at [18, 378] on icon at bounding box center [20, 398] width 11 height 9
click at [595, 378] on icon at bounding box center [599, 429] width 8 height 8
click at [24, 198] on div at bounding box center [21, 194] width 10 height 10
click at [420, 378] on icon at bounding box center [420, 434] width 10 height 10
click at [485, 378] on icon at bounding box center [486, 434] width 10 height 10
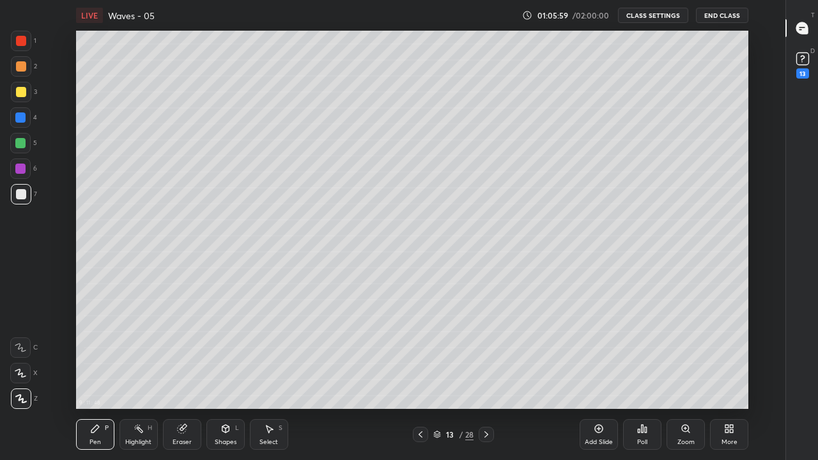
click at [418, 378] on icon at bounding box center [420, 434] width 10 height 10
click at [419, 378] on icon at bounding box center [420, 434] width 10 height 10
click at [420, 378] on icon at bounding box center [420, 434] width 10 height 10
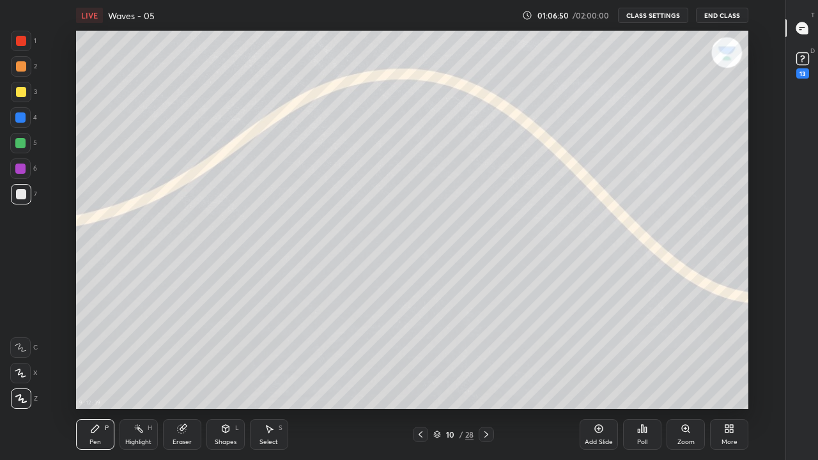
click at [181, 378] on div "Eraser" at bounding box center [181, 442] width 19 height 6
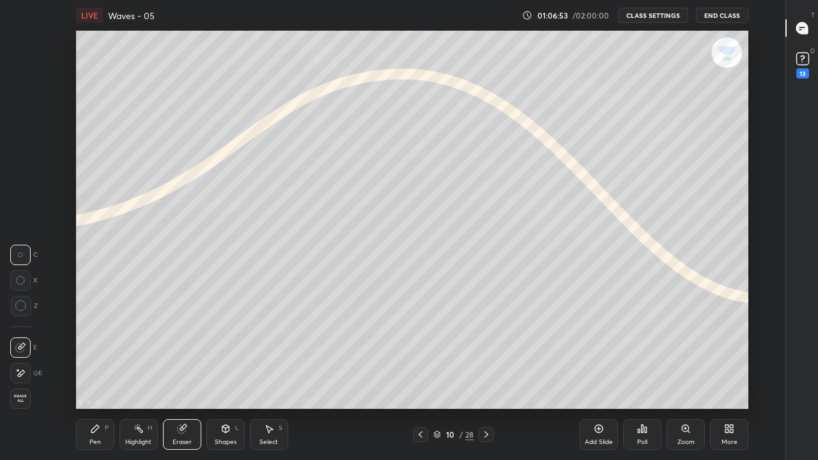
click at [97, 378] on div "Pen P" at bounding box center [95, 434] width 38 height 31
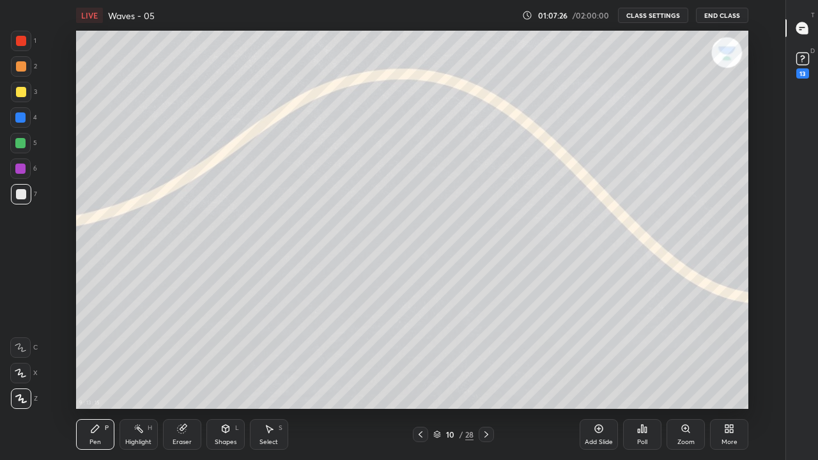
click at [485, 378] on icon at bounding box center [486, 434] width 10 height 10
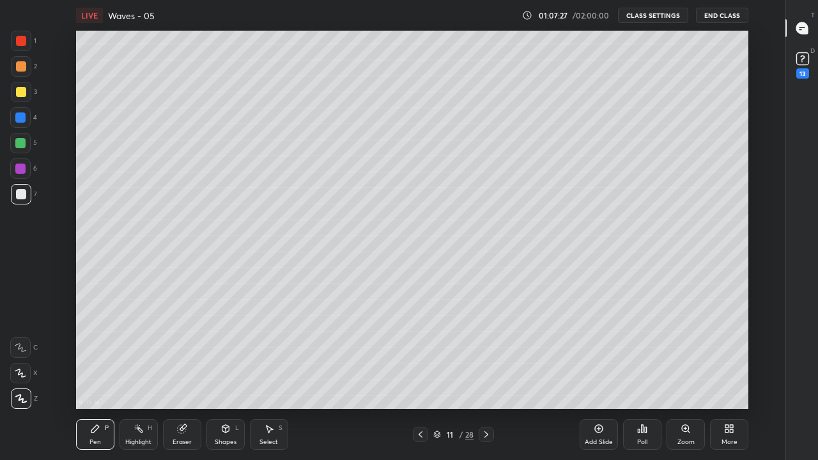
click at [487, 378] on icon at bounding box center [486, 434] width 4 height 6
click at [486, 378] on icon at bounding box center [486, 434] width 10 height 10
click at [420, 378] on icon at bounding box center [420, 434] width 10 height 10
click at [419, 378] on icon at bounding box center [420, 434] width 10 height 10
click at [418, 378] on icon at bounding box center [420, 434] width 10 height 10
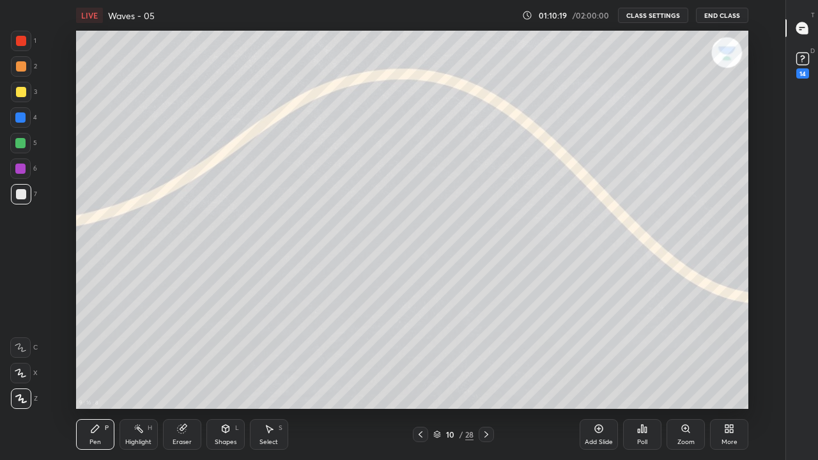
click at [419, 378] on icon at bounding box center [420, 434] width 10 height 10
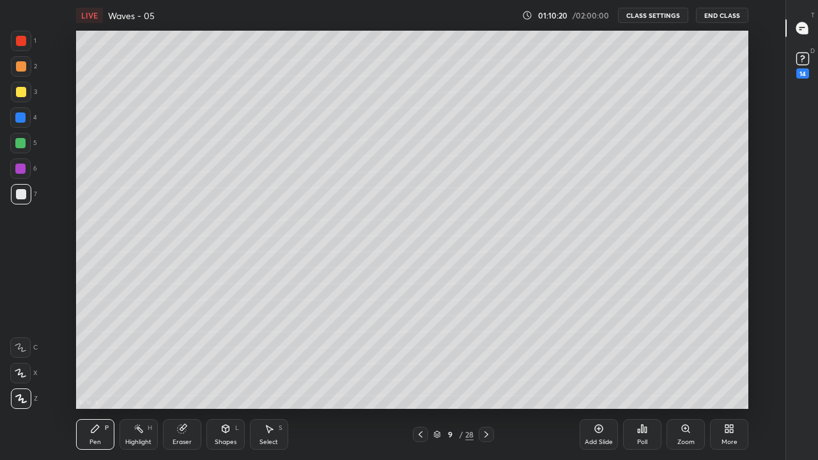
click at [419, 378] on icon at bounding box center [420, 434] width 10 height 10
click at [420, 378] on icon at bounding box center [420, 434] width 10 height 10
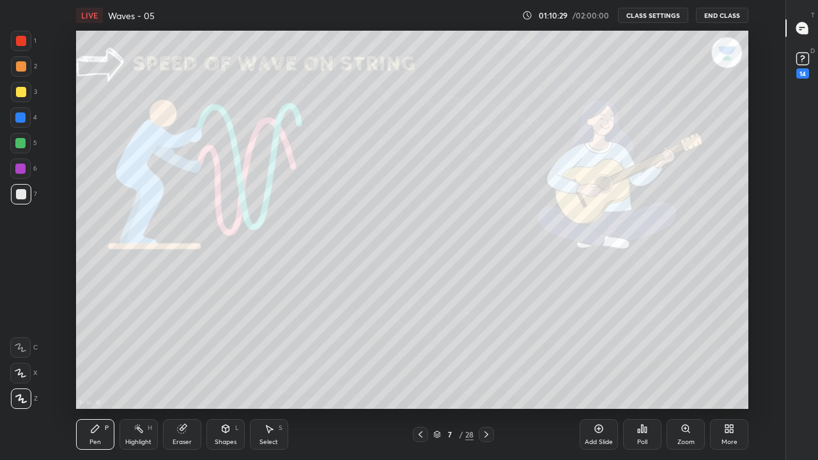
click at [487, 378] on icon at bounding box center [486, 434] width 10 height 10
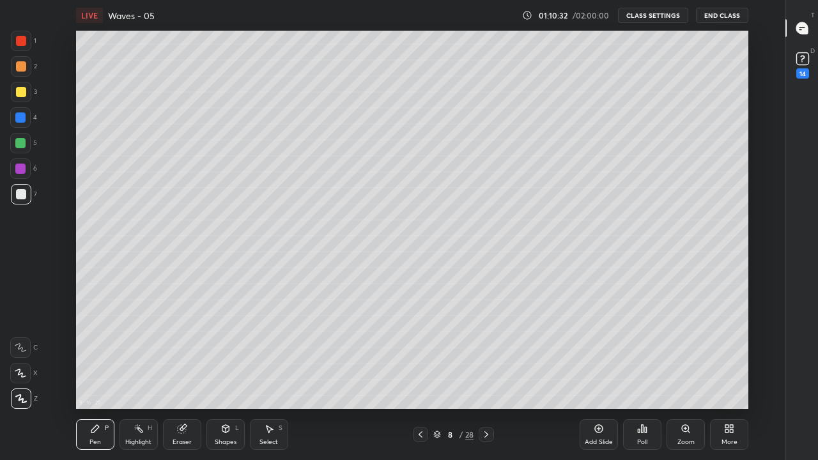
click at [478, 378] on div at bounding box center [485, 434] width 15 height 15
click at [486, 378] on icon at bounding box center [486, 434] width 10 height 10
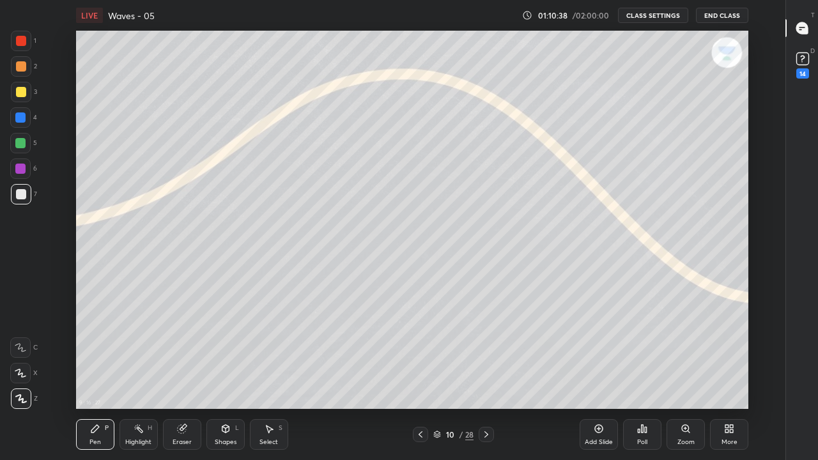
click at [472, 378] on div "Pen P Highlight H Eraser Shapes L Select S 10 / 28 Add Slide Poll Zoom More" at bounding box center [412, 434] width 672 height 51
click at [486, 378] on icon at bounding box center [486, 434] width 10 height 10
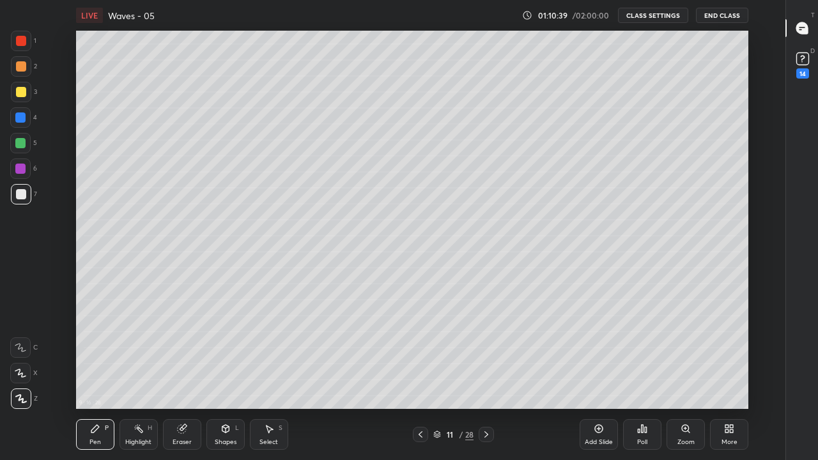
click at [486, 378] on icon at bounding box center [486, 434] width 10 height 10
click at [484, 378] on icon at bounding box center [486, 434] width 10 height 10
click at [420, 378] on icon at bounding box center [420, 434] width 10 height 10
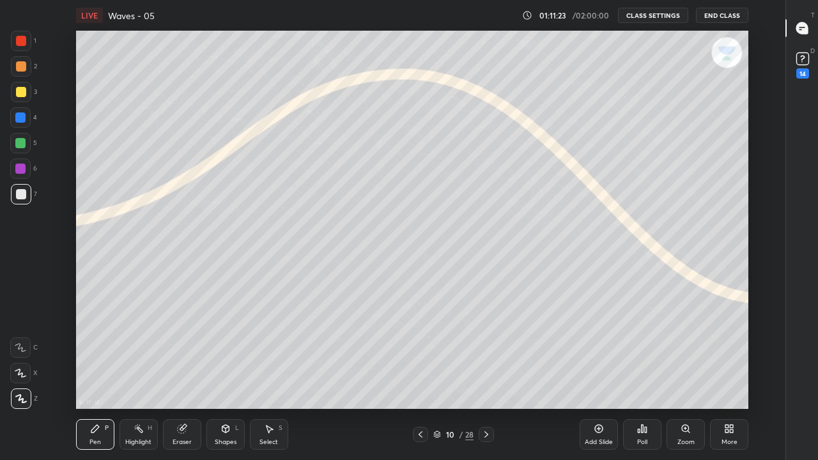
click at [486, 378] on icon at bounding box center [486, 434] width 10 height 10
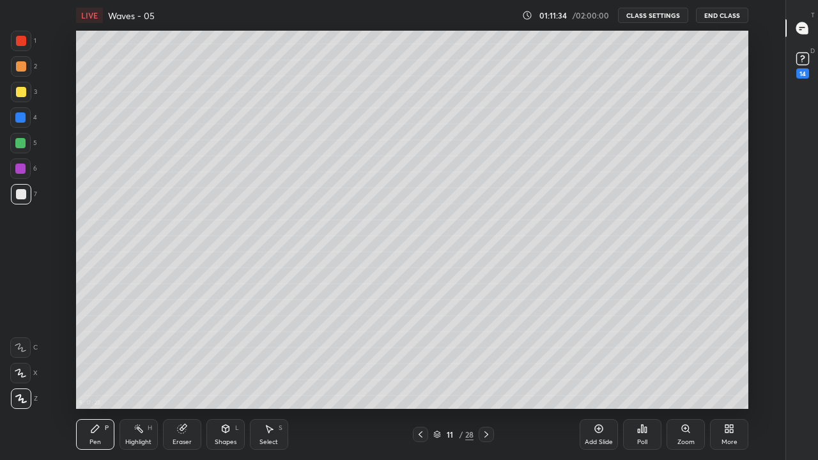
click at [486, 378] on icon at bounding box center [486, 434] width 10 height 10
click at [486, 378] on icon at bounding box center [486, 434] width 4 height 6
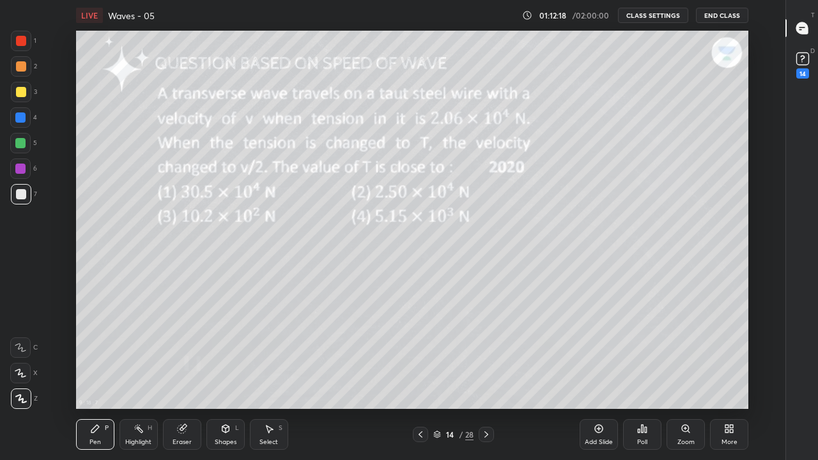
click at [139, 378] on div "Highlight H" at bounding box center [138, 434] width 38 height 31
click at [96, 378] on div "Pen P" at bounding box center [95, 434] width 38 height 31
click at [24, 197] on div at bounding box center [21, 194] width 10 height 10
click at [486, 378] on icon at bounding box center [486, 434] width 10 height 10
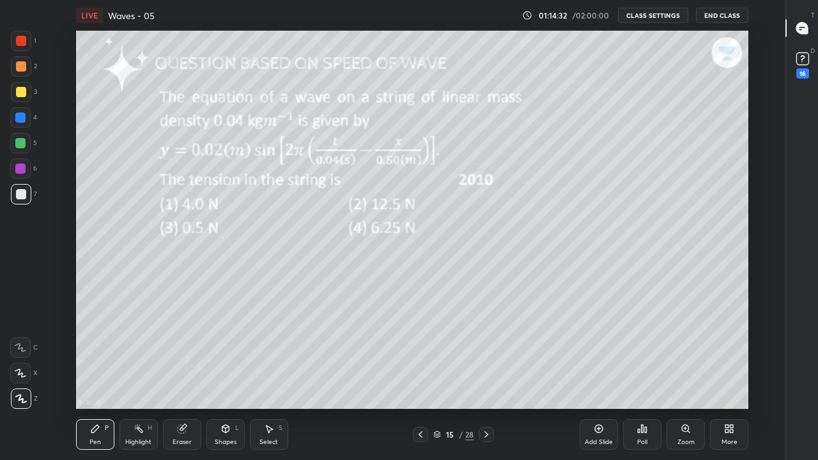
click at [144, 378] on div "Highlight H" at bounding box center [138, 434] width 38 height 31
click at [102, 378] on div "Pen P" at bounding box center [95, 434] width 38 height 31
click at [143, 378] on div "Highlight" at bounding box center [138, 442] width 26 height 6
click at [181, 378] on div "Eraser" at bounding box center [181, 442] width 19 height 6
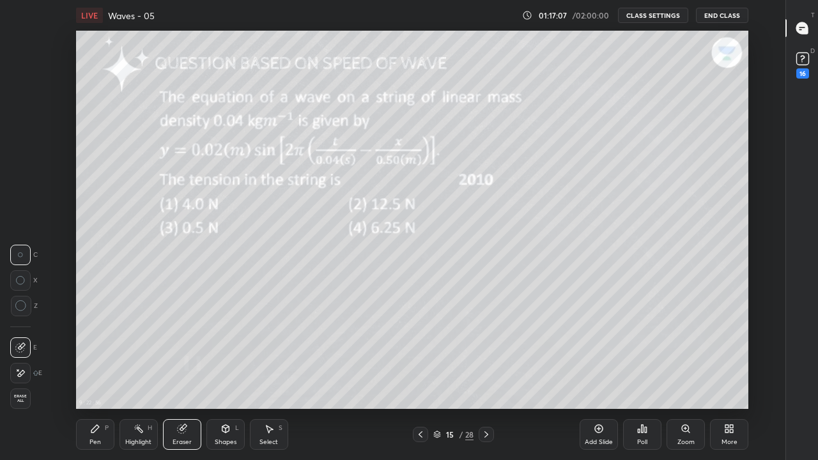
click at [98, 378] on div "Pen P" at bounding box center [95, 434] width 38 height 31
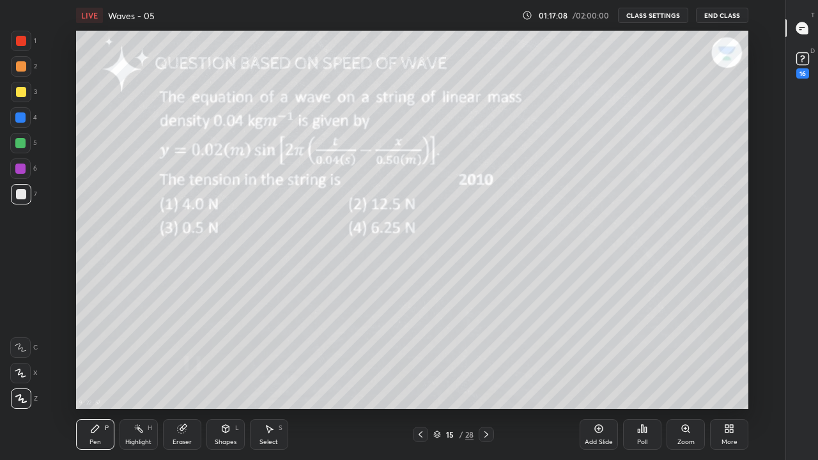
click at [134, 378] on div "Highlight H" at bounding box center [138, 434] width 38 height 31
click at [174, 378] on div "Eraser" at bounding box center [181, 442] width 19 height 6
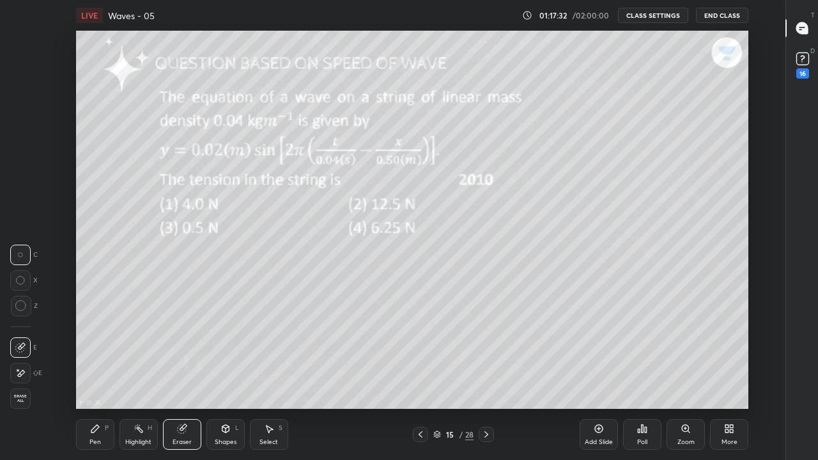
click at [149, 378] on div "Highlight" at bounding box center [138, 442] width 26 height 6
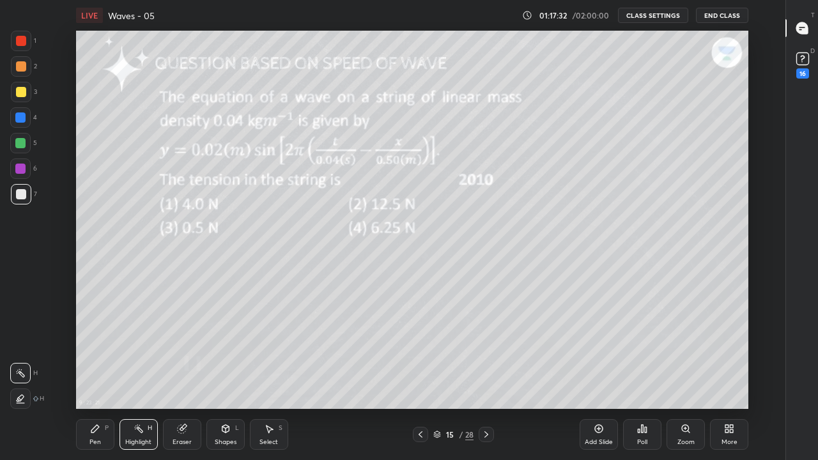
click at [185, 378] on div "Eraser" at bounding box center [182, 434] width 38 height 31
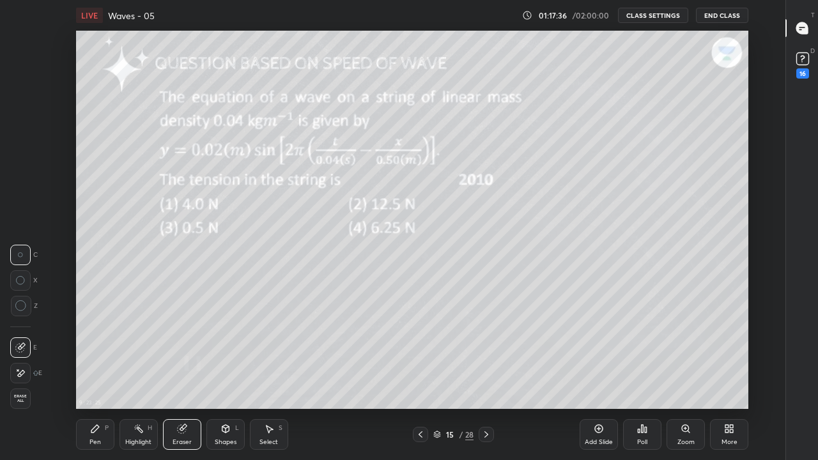
click at [95, 378] on div "Pen P" at bounding box center [95, 434] width 38 height 31
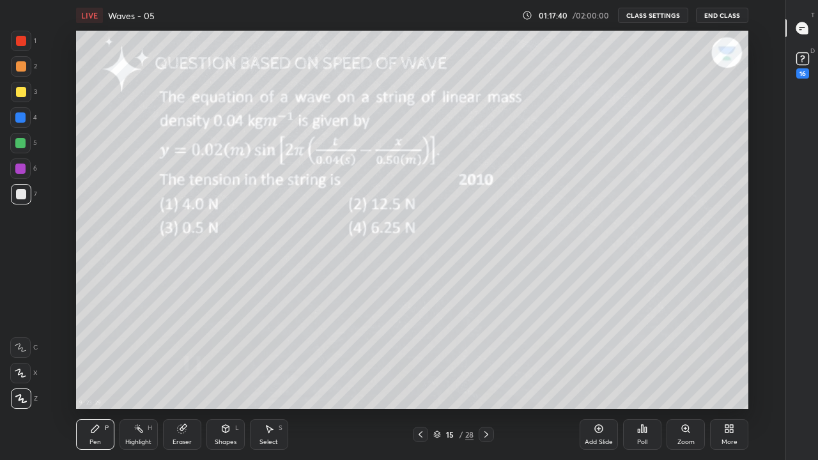
click at [137, 378] on div "Highlight" at bounding box center [138, 442] width 26 height 6
click at [183, 378] on icon at bounding box center [181, 429] width 8 height 8
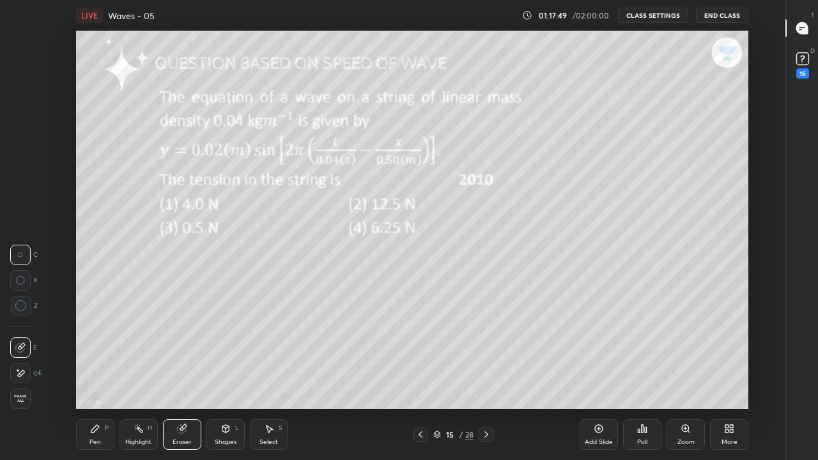
click at [90, 378] on div "Pen" at bounding box center [94, 442] width 11 height 6
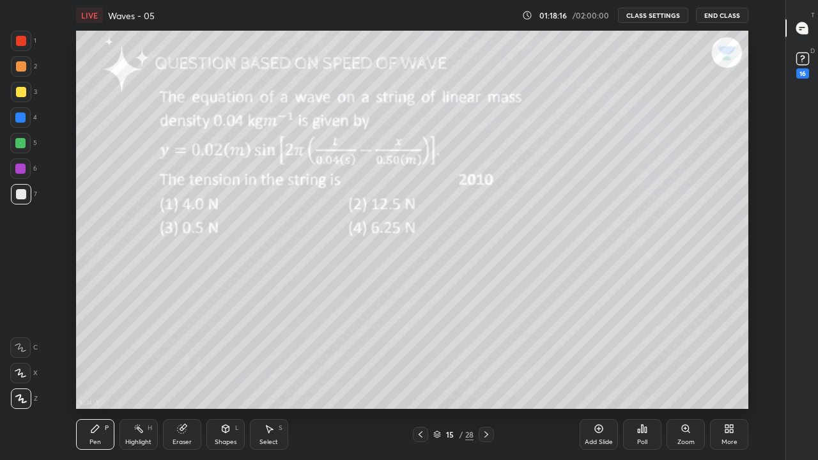
click at [180, 378] on div "Eraser" at bounding box center [182, 434] width 38 height 31
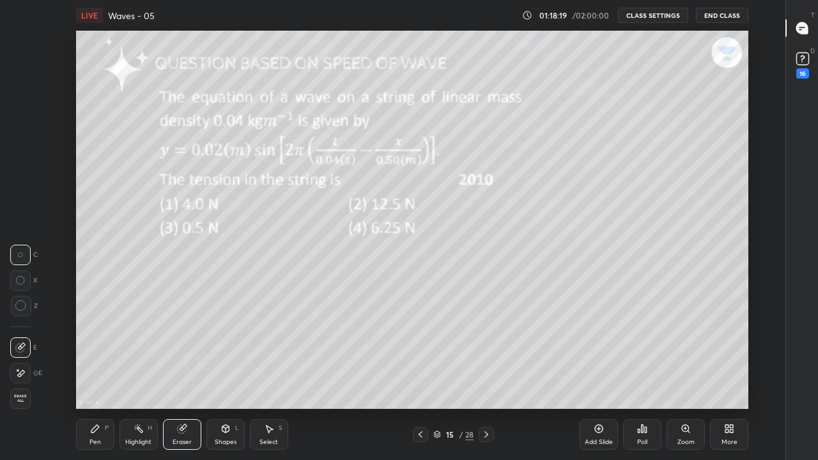
click at [92, 378] on div "Pen" at bounding box center [94, 442] width 11 height 6
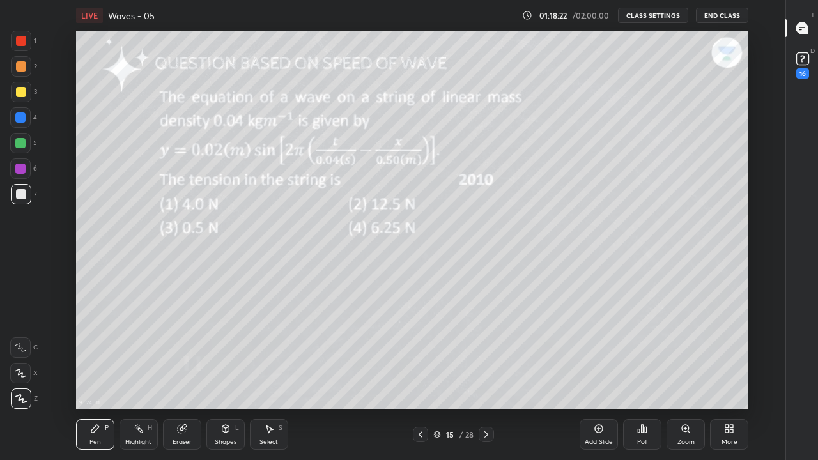
click at [178, 378] on div "Eraser" at bounding box center [181, 442] width 19 height 6
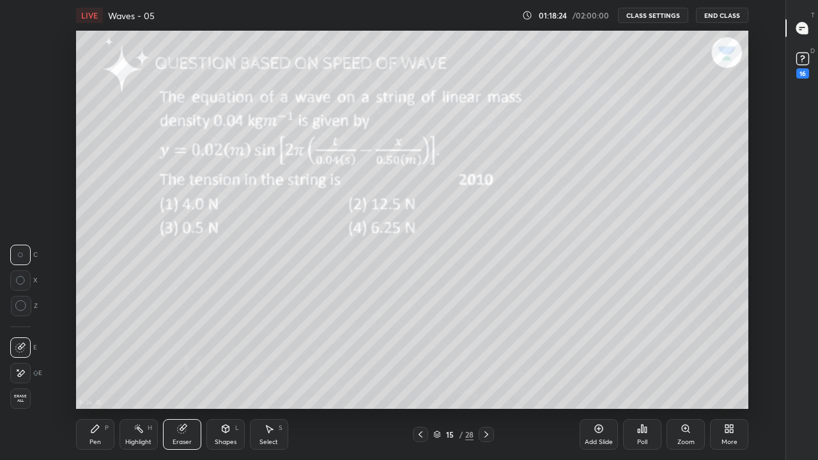
click at [93, 378] on div "Pen" at bounding box center [94, 442] width 11 height 6
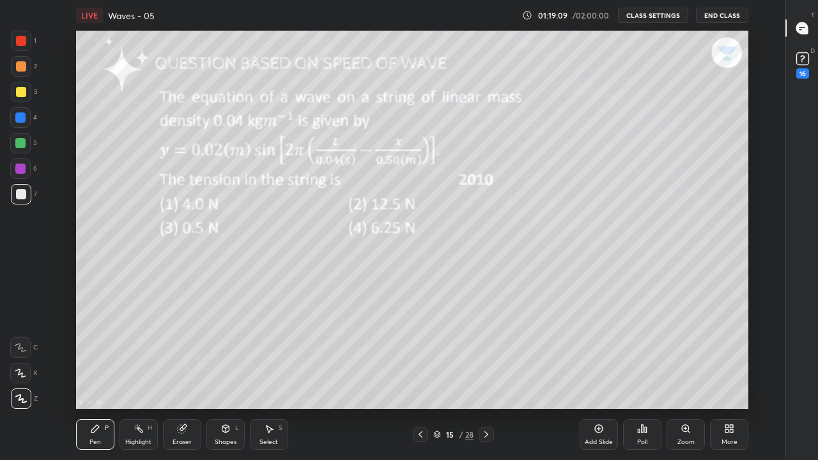
click at [486, 378] on icon at bounding box center [486, 434] width 10 height 10
click at [139, 378] on div "Highlight H" at bounding box center [138, 434] width 38 height 31
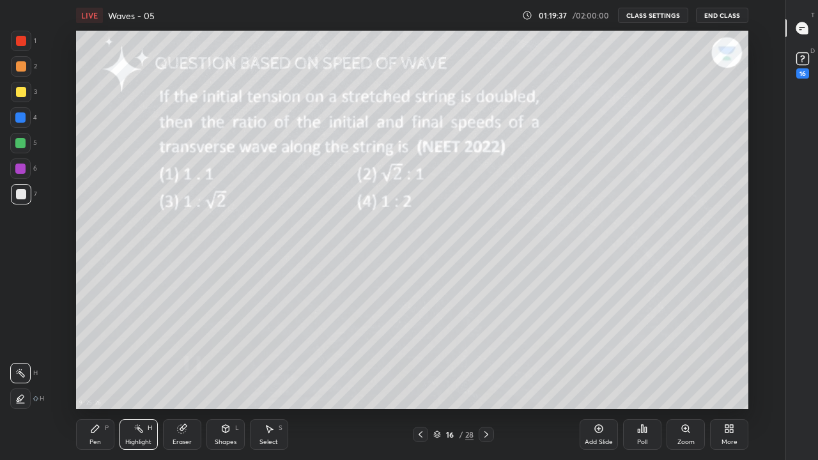
click at [95, 378] on div "Pen" at bounding box center [94, 442] width 11 height 6
click at [486, 378] on icon at bounding box center [486, 434] width 10 height 10
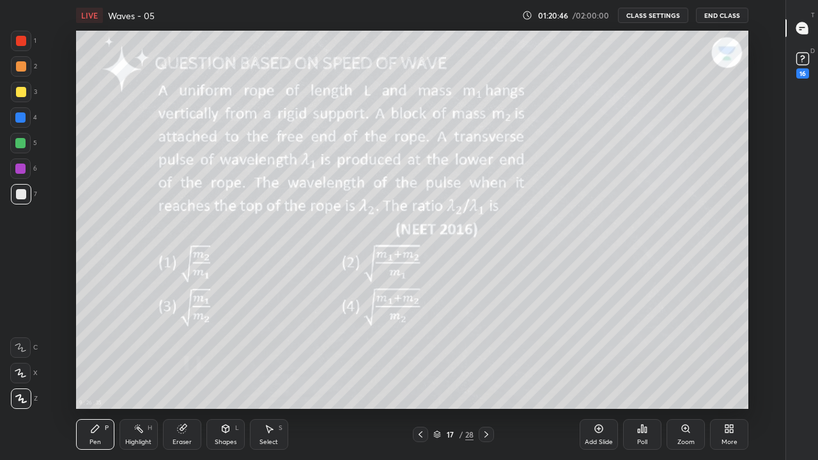
click at [140, 378] on div "Highlight H" at bounding box center [138, 434] width 38 height 31
click at [96, 378] on icon at bounding box center [95, 429] width 10 height 10
click at [178, 378] on div "Eraser" at bounding box center [181, 442] width 19 height 6
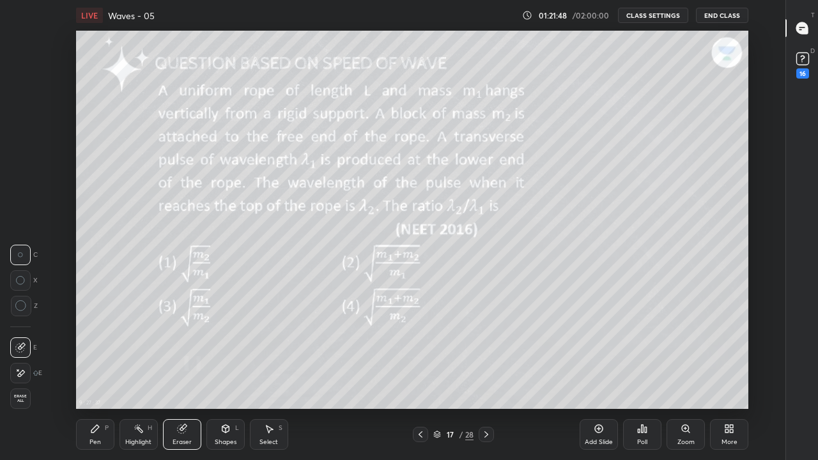
click at [96, 378] on div "Pen P" at bounding box center [95, 434] width 38 height 31
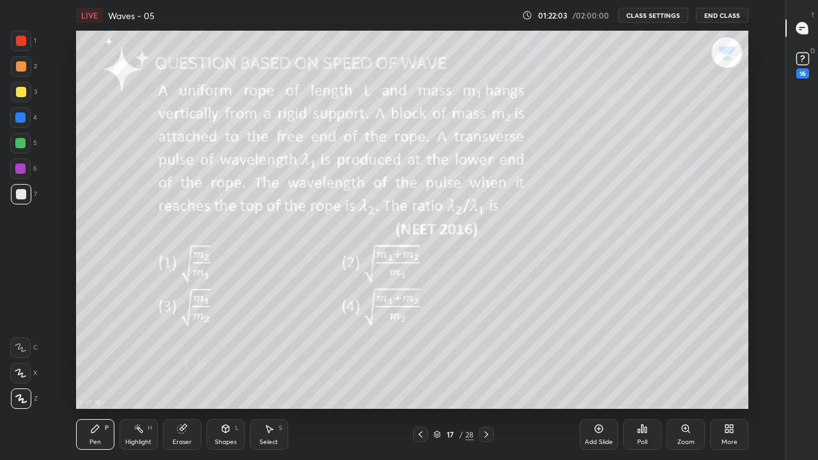
click at [140, 378] on div "Highlight H" at bounding box center [138, 434] width 38 height 31
click at [23, 119] on div at bounding box center [20, 117] width 10 height 10
click at [94, 378] on icon at bounding box center [95, 429] width 10 height 10
click at [140, 378] on icon at bounding box center [139, 429] width 10 height 10
click at [19, 378] on icon at bounding box center [20, 399] width 10 height 10
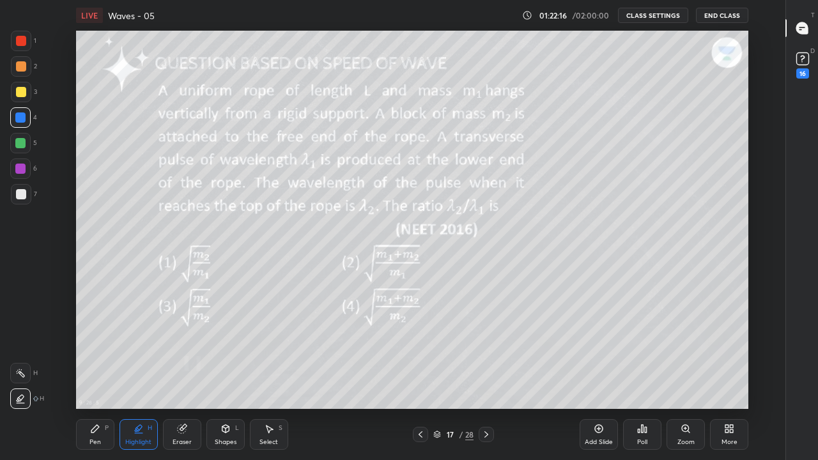
click at [95, 378] on div "Pen" at bounding box center [94, 442] width 11 height 6
click at [22, 40] on div at bounding box center [21, 41] width 10 height 10
click at [135, 378] on div "Highlight H" at bounding box center [138, 434] width 38 height 31
click at [23, 378] on icon at bounding box center [20, 399] width 10 height 10
click at [100, 378] on div "Pen" at bounding box center [94, 442] width 11 height 6
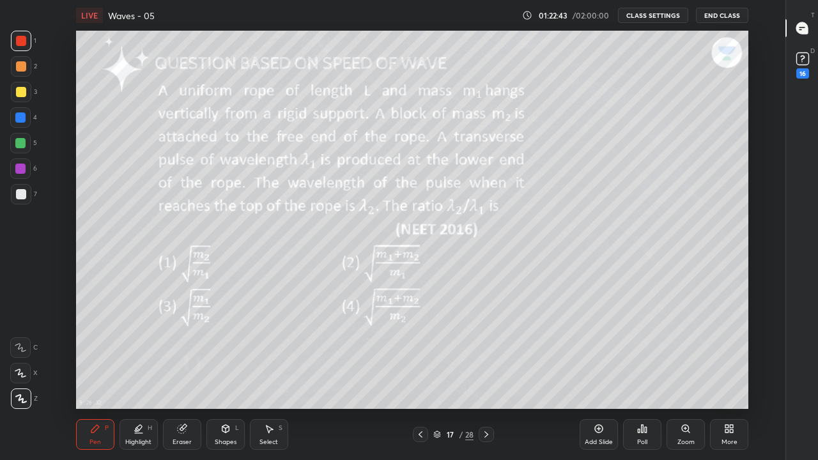
click at [20, 378] on icon at bounding box center [20, 398] width 11 height 9
click at [19, 197] on div at bounding box center [21, 194] width 10 height 10
click at [93, 378] on icon at bounding box center [95, 429] width 8 height 8
click at [20, 378] on div at bounding box center [21, 398] width 20 height 20
click at [24, 193] on div at bounding box center [21, 194] width 10 height 10
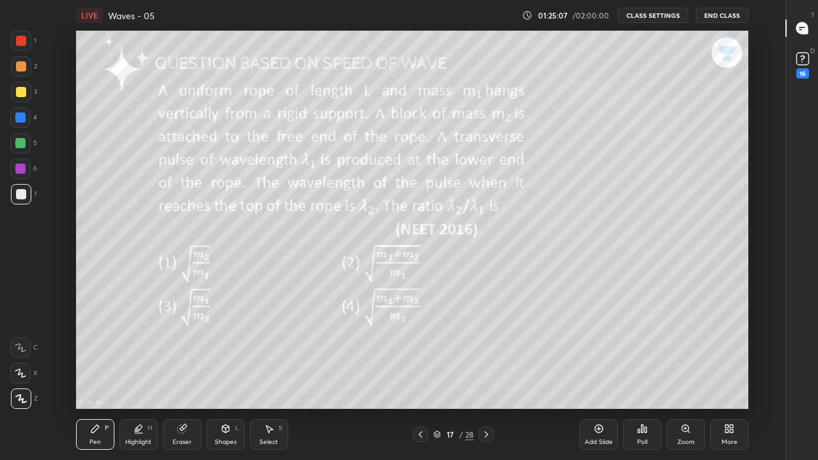
click at [137, 378] on div "Highlight" at bounding box center [138, 442] width 26 height 6
click at [29, 378] on div at bounding box center [20, 398] width 20 height 20
click at [23, 191] on div at bounding box center [21, 194] width 10 height 10
click at [22, 145] on div at bounding box center [20, 143] width 10 height 10
click at [20, 91] on div at bounding box center [21, 92] width 10 height 10
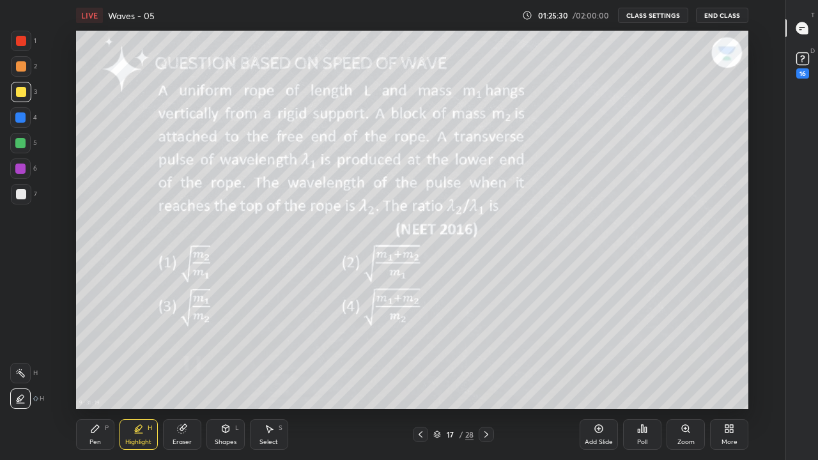
click at [101, 378] on div "Pen P" at bounding box center [95, 434] width 38 height 31
click at [96, 378] on div "Pen P" at bounding box center [95, 434] width 38 height 31
click at [135, 378] on div "Highlight H" at bounding box center [138, 434] width 38 height 31
click at [20, 372] on icon at bounding box center [20, 372] width 1 height 1
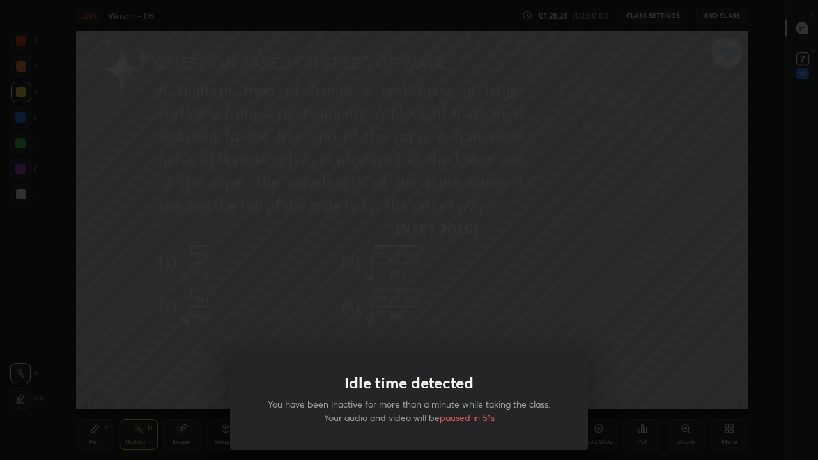
click at [523, 231] on div "Idle time detected You have been inactive for more than a minute while taking t…" at bounding box center [409, 230] width 818 height 460
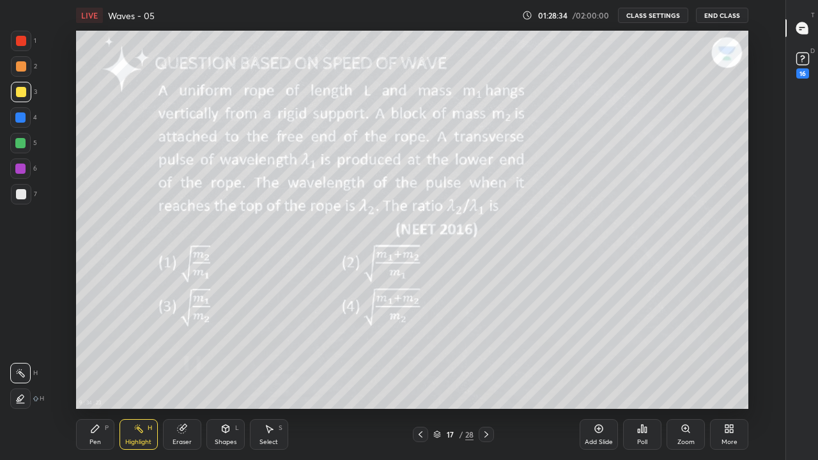
click at [89, 378] on div "Pen" at bounding box center [94, 442] width 11 height 6
click at [17, 378] on icon at bounding box center [20, 398] width 11 height 9
click at [24, 196] on div at bounding box center [21, 194] width 10 height 10
click at [487, 378] on icon at bounding box center [486, 434] width 10 height 10
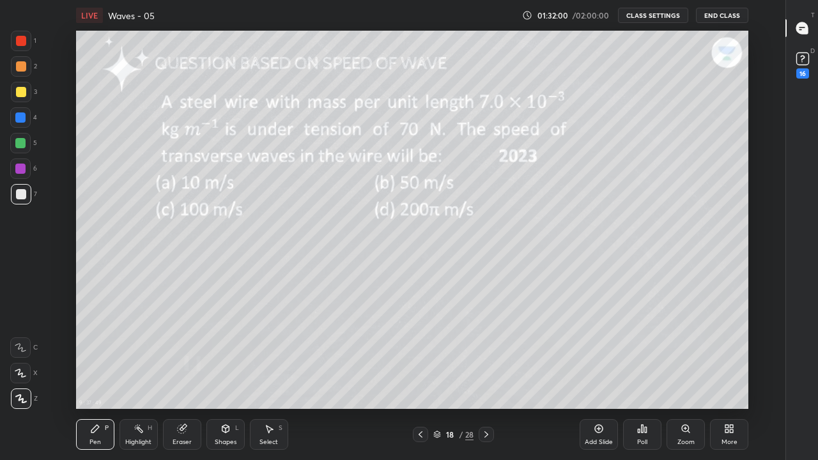
click at [486, 378] on icon at bounding box center [486, 434] width 10 height 10
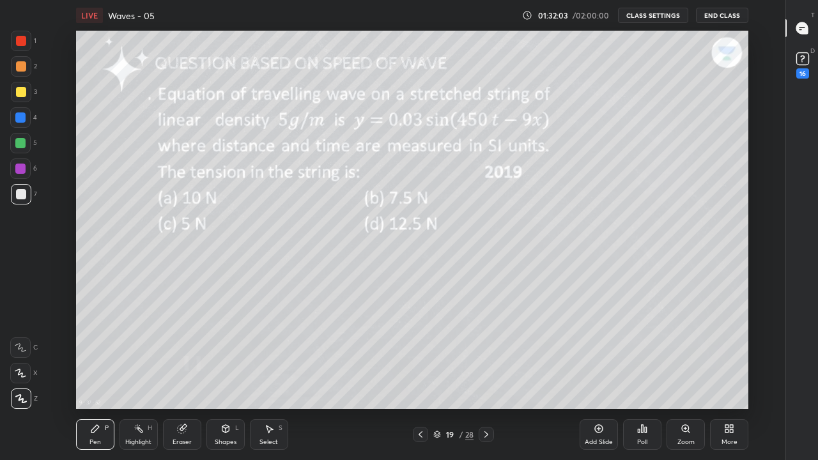
click at [486, 378] on icon at bounding box center [486, 434] width 10 height 10
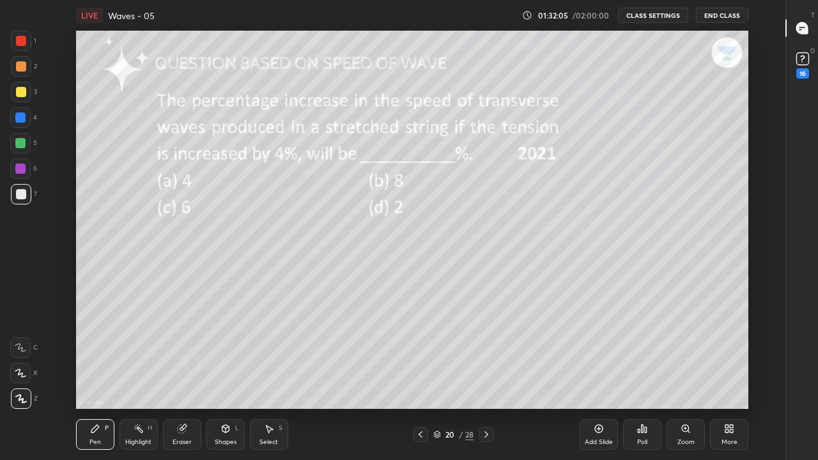
click at [486, 378] on icon at bounding box center [486, 434] width 10 height 10
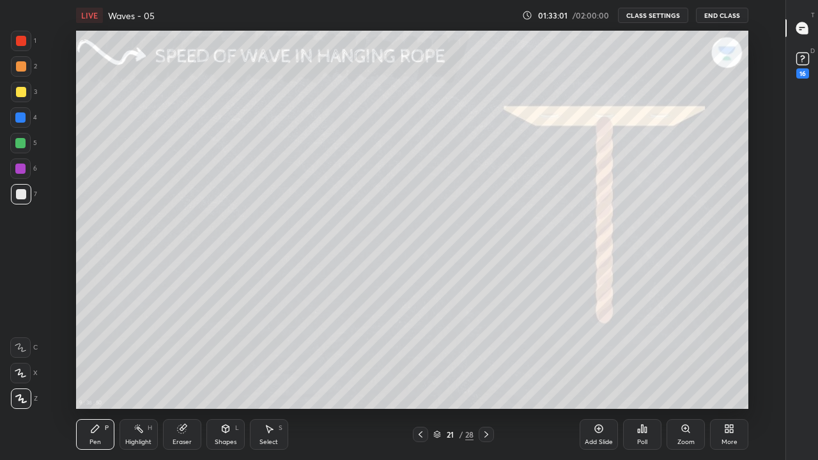
click at [25, 176] on div at bounding box center [20, 168] width 20 height 20
click at [26, 92] on div at bounding box center [21, 92] width 20 height 20
click at [89, 378] on div "Pen" at bounding box center [94, 442] width 11 height 6
click at [22, 378] on icon at bounding box center [21, 399] width 10 height 8
click at [21, 197] on div at bounding box center [21, 194] width 10 height 10
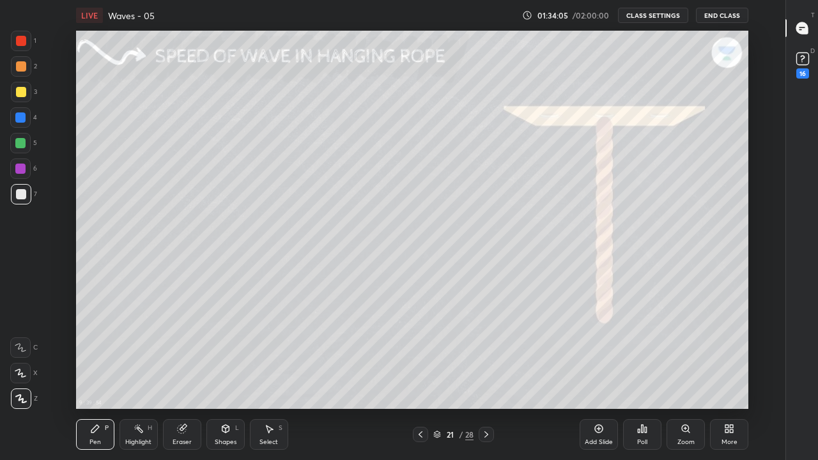
click at [18, 44] on div at bounding box center [21, 41] width 10 height 10
click at [20, 192] on div at bounding box center [21, 194] width 10 height 10
click at [139, 378] on div "Highlight H" at bounding box center [138, 434] width 38 height 31
click at [96, 378] on div "Pen P" at bounding box center [95, 434] width 38 height 31
click at [141, 378] on div "Highlight" at bounding box center [138, 442] width 26 height 6
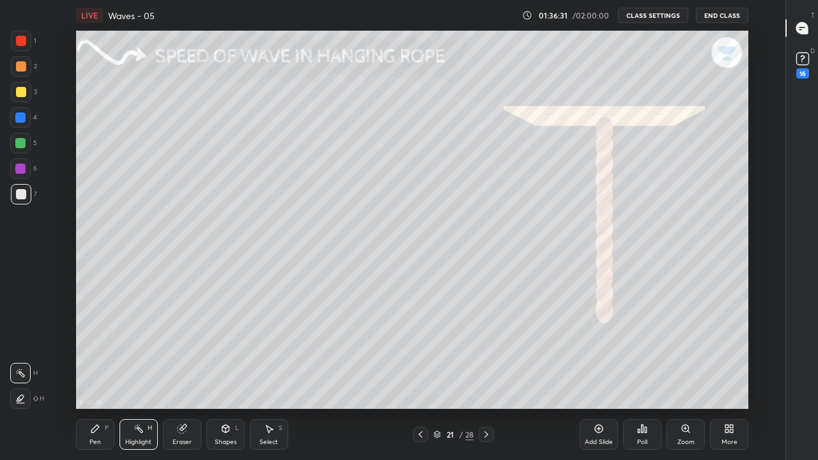
click at [186, 378] on div "Eraser" at bounding box center [182, 434] width 38 height 31
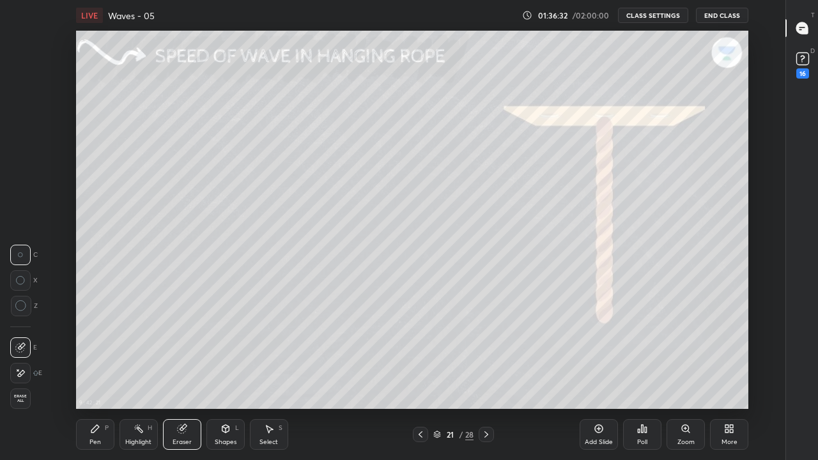
click at [95, 378] on icon at bounding box center [95, 429] width 10 height 10
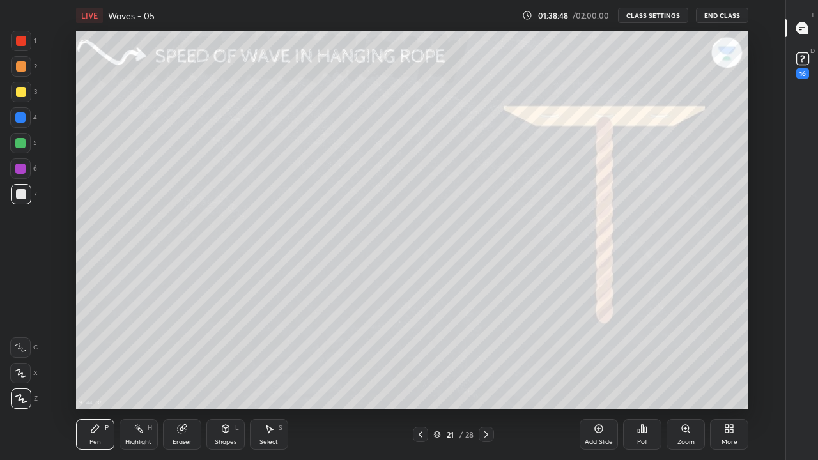
click at [142, 378] on div "Highlight H" at bounding box center [138, 434] width 38 height 31
click at [97, 378] on icon at bounding box center [95, 429] width 10 height 10
click at [601, 378] on icon at bounding box center [598, 429] width 10 height 10
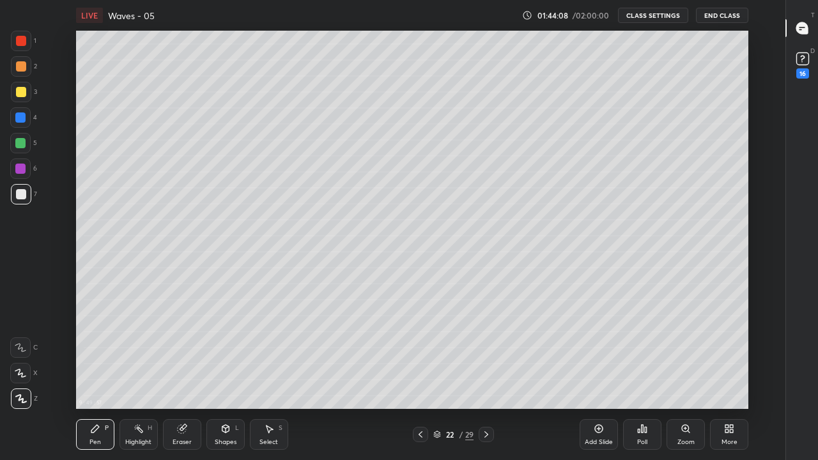
click at [180, 378] on div "Eraser" at bounding box center [182, 434] width 38 height 31
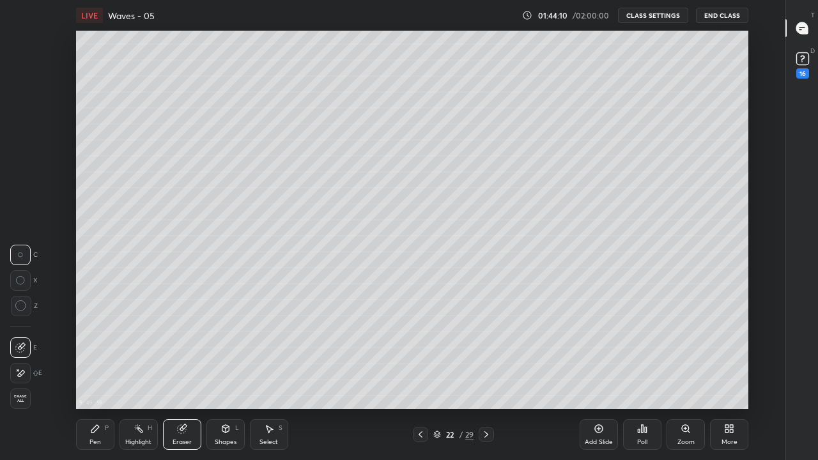
click at [97, 378] on icon at bounding box center [95, 429] width 10 height 10
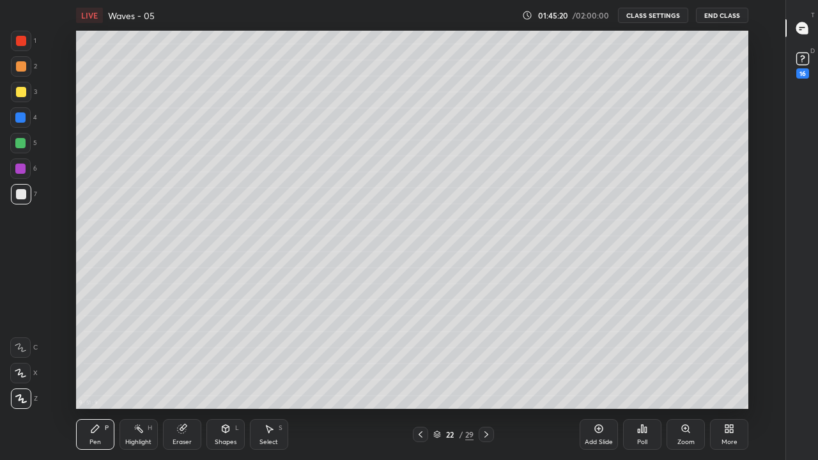
click at [421, 378] on icon at bounding box center [420, 434] width 4 height 6
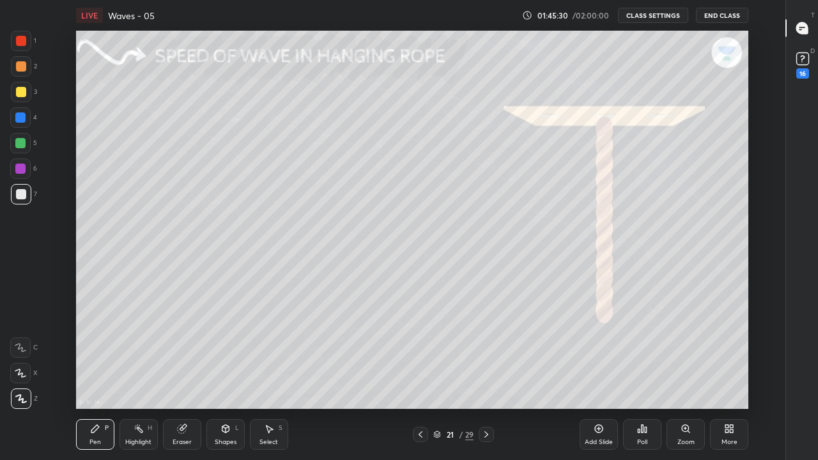
click at [486, 378] on icon at bounding box center [486, 434] width 10 height 10
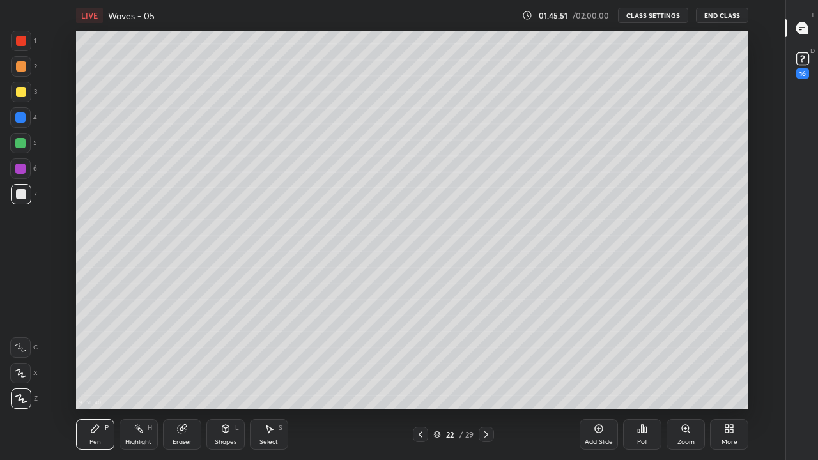
click at [420, 378] on icon at bounding box center [420, 434] width 10 height 10
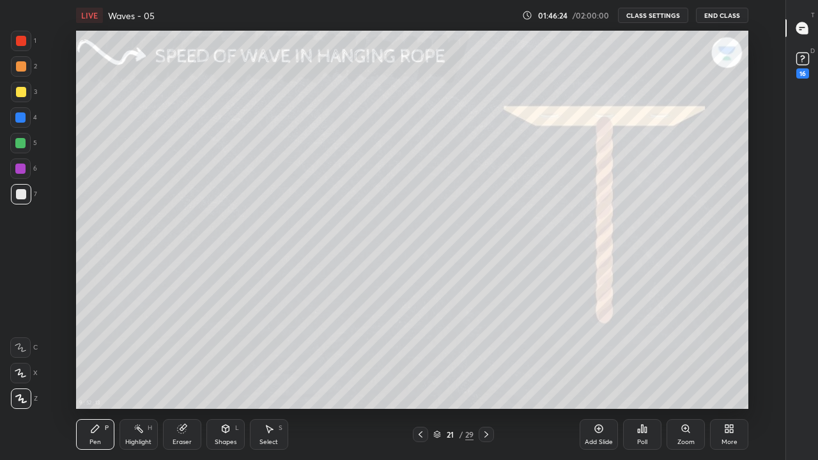
click at [493, 378] on div at bounding box center [485, 434] width 15 height 15
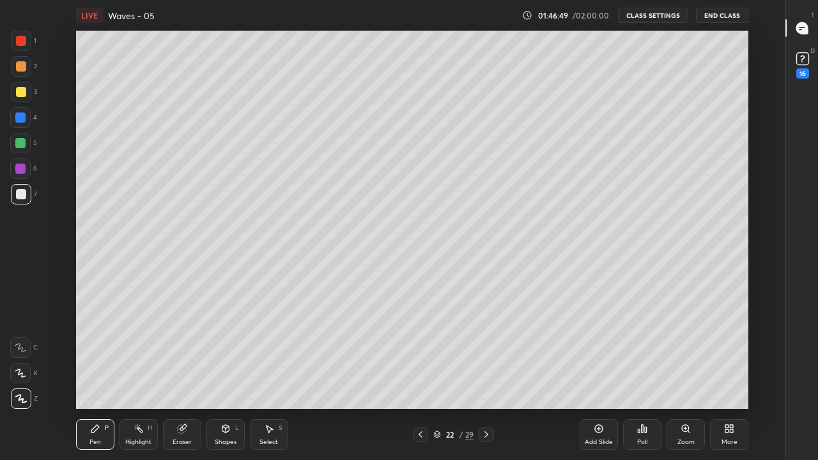
click at [422, 378] on icon at bounding box center [420, 434] width 4 height 6
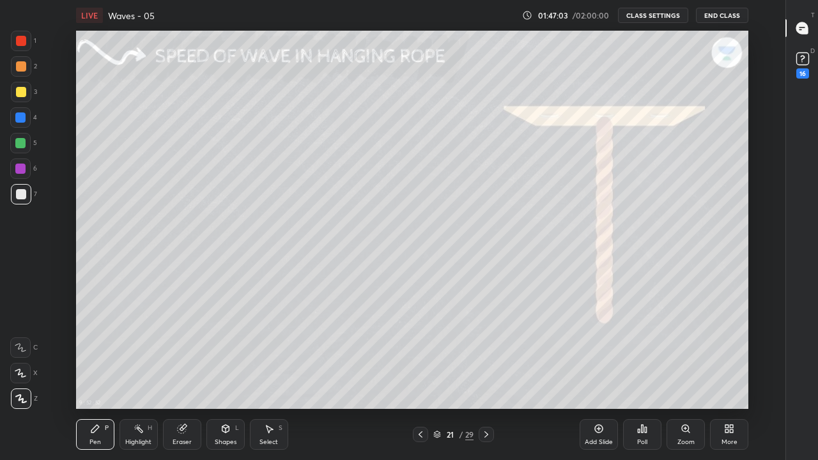
click at [486, 378] on icon at bounding box center [486, 434] width 10 height 10
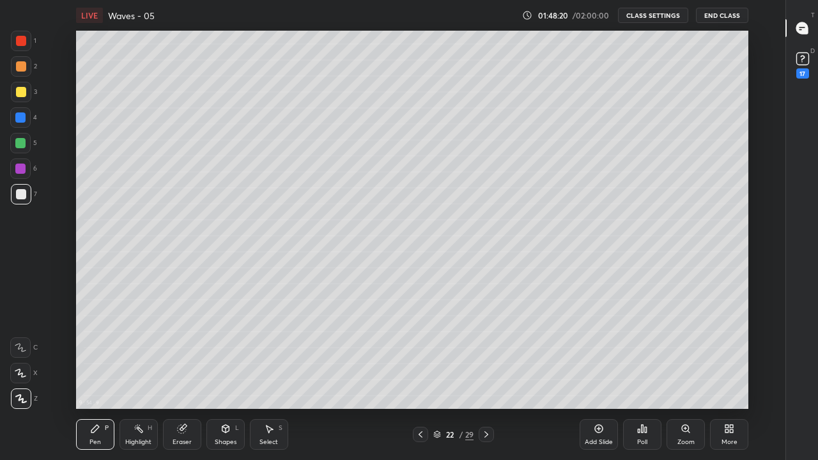
click at [420, 378] on icon at bounding box center [420, 434] width 4 height 6
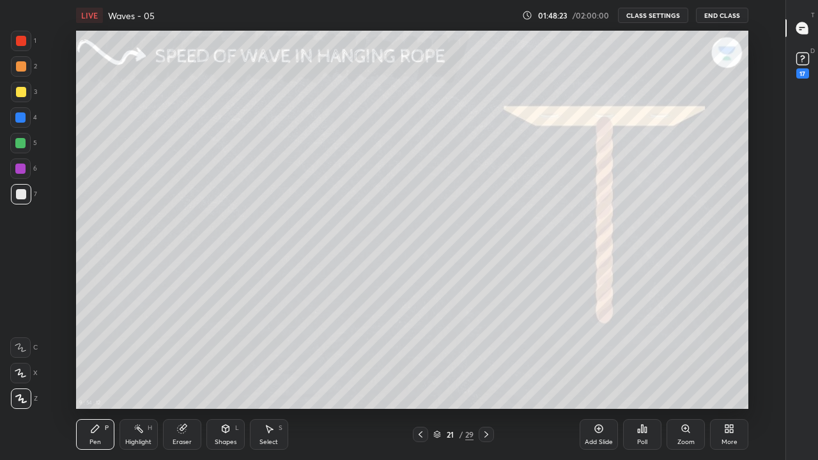
click at [484, 378] on icon at bounding box center [486, 434] width 10 height 10
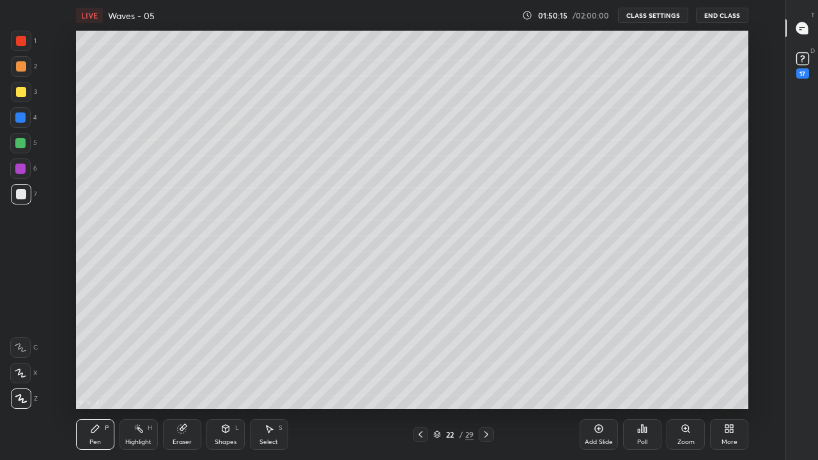
click at [585, 378] on div "Add Slide" at bounding box center [598, 434] width 38 height 31
click at [89, 378] on div "Pen P" at bounding box center [95, 434] width 38 height 31
click at [22, 378] on icon at bounding box center [21, 399] width 10 height 8
click at [22, 144] on div at bounding box center [20, 143] width 10 height 10
click at [21, 194] on div at bounding box center [21, 194] width 10 height 10
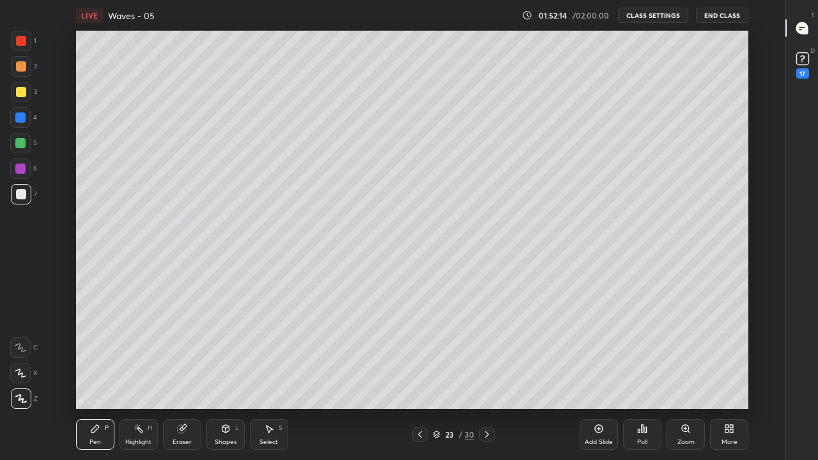
click at [103, 378] on div "Pen P" at bounding box center [95, 434] width 38 height 31
click at [17, 378] on icon at bounding box center [20, 398] width 11 height 9
click at [134, 378] on div "Highlight" at bounding box center [138, 442] width 26 height 6
click at [94, 378] on icon at bounding box center [95, 429] width 10 height 10
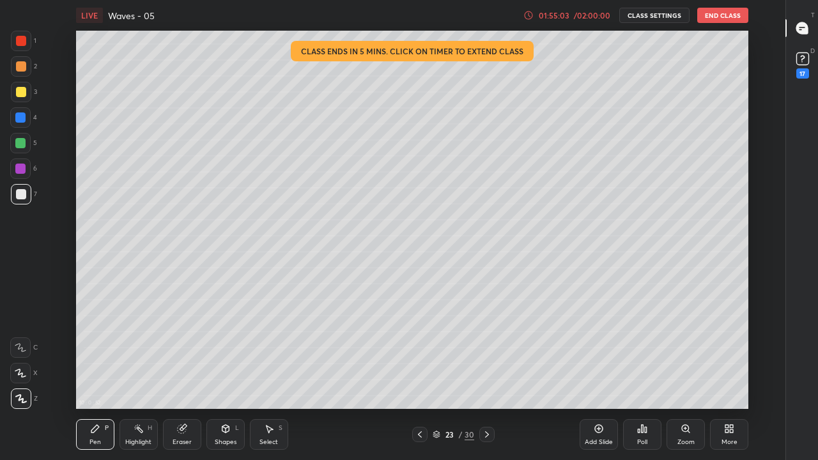
click at [591, 378] on div "Add Slide" at bounding box center [598, 434] width 38 height 31
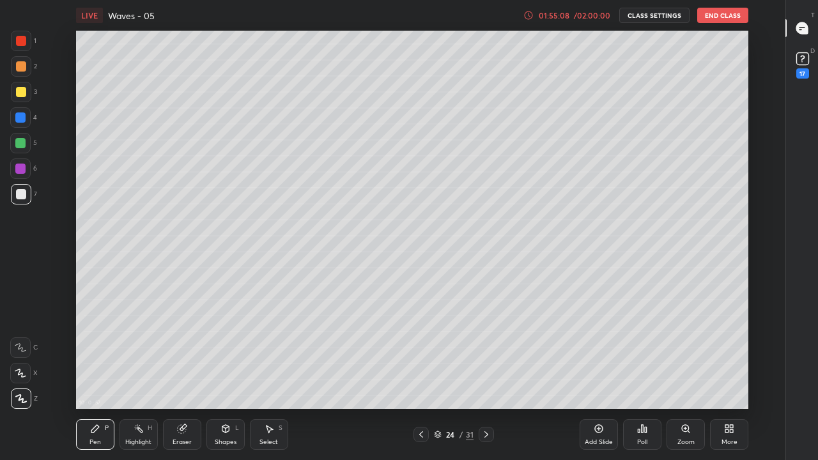
click at [421, 378] on icon at bounding box center [421, 434] width 4 height 6
click at [486, 378] on icon at bounding box center [486, 434] width 10 height 10
click at [588, 18] on div "/ 02:00:00" at bounding box center [592, 15] width 40 height 8
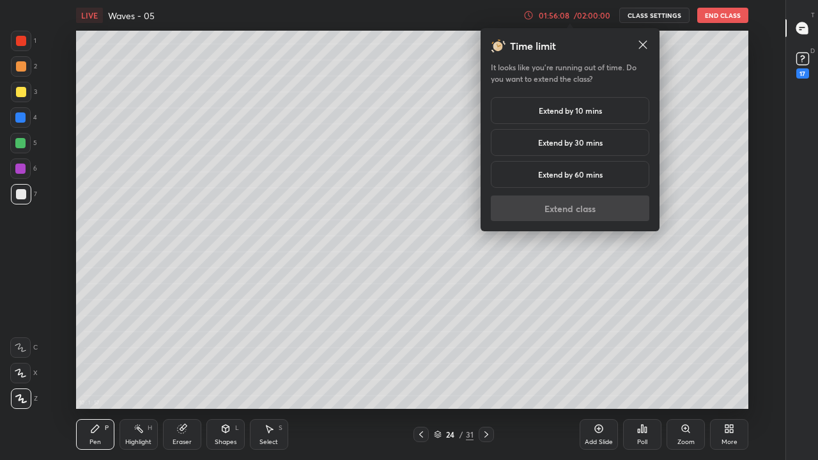
click at [568, 111] on h5 "Extend by 10 mins" at bounding box center [570, 110] width 63 height 11
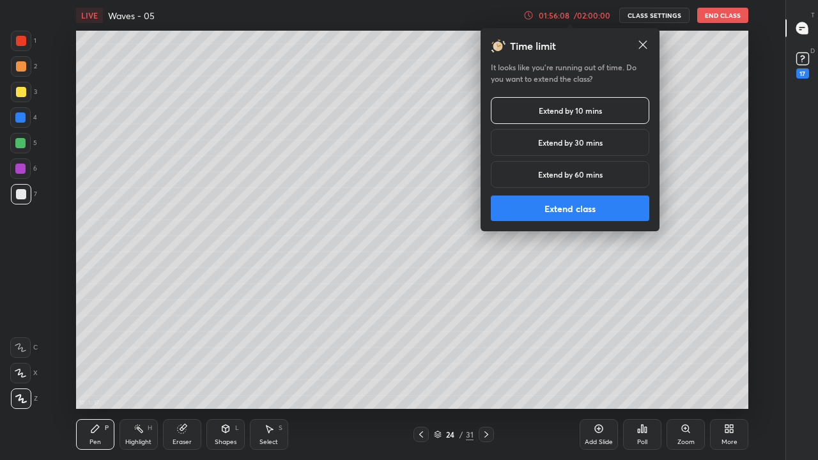
click at [562, 205] on button "Extend class" at bounding box center [570, 208] width 158 height 26
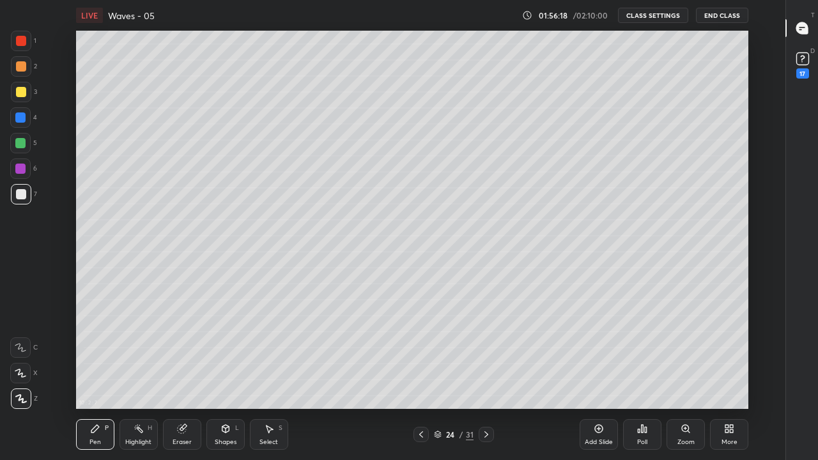
click at [420, 378] on icon at bounding box center [421, 434] width 10 height 10
click at [422, 378] on icon at bounding box center [421, 434] width 4 height 6
click at [416, 378] on icon at bounding box center [421, 434] width 10 height 10
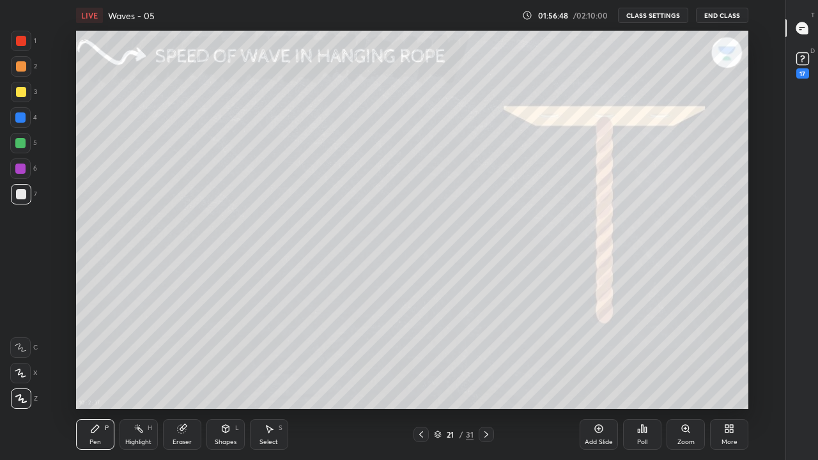
click at [479, 378] on div at bounding box center [485, 434] width 15 height 15
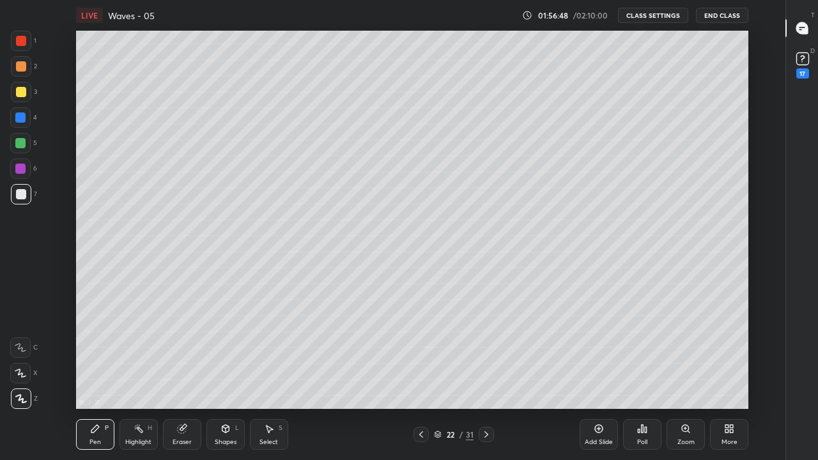
click at [479, 378] on div at bounding box center [485, 434] width 15 height 15
click at [484, 378] on icon at bounding box center [486, 434] width 10 height 10
click at [424, 378] on div at bounding box center [420, 434] width 15 height 15
click at [486, 378] on icon at bounding box center [486, 434] width 10 height 10
click at [422, 378] on icon at bounding box center [421, 434] width 10 height 10
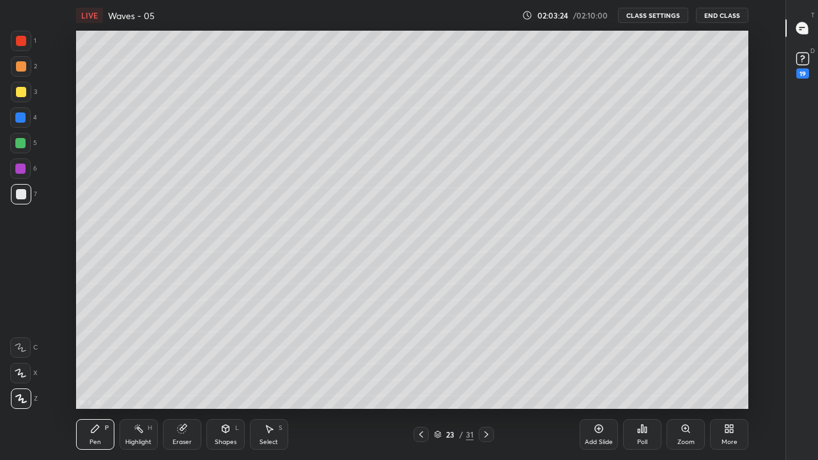
click at [486, 378] on icon at bounding box center [486, 434] width 10 height 10
click at [593, 378] on div "Add Slide" at bounding box center [598, 434] width 38 height 31
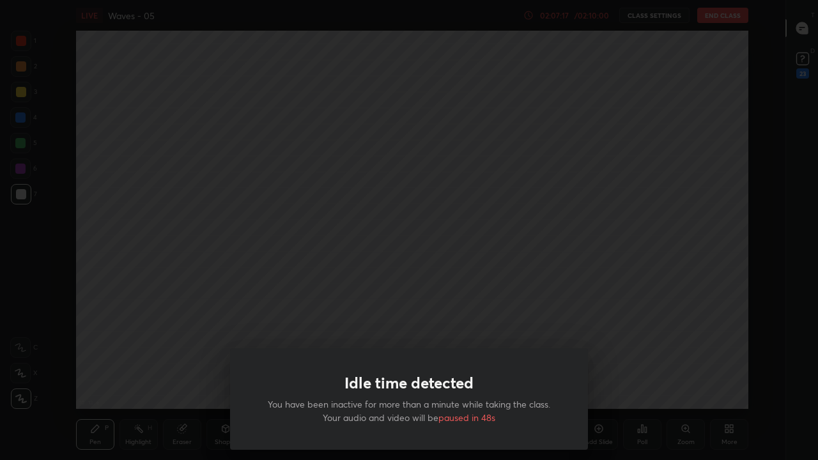
click at [296, 299] on div "Idle time detected You have been inactive for more than a minute while taking t…" at bounding box center [409, 230] width 818 height 460
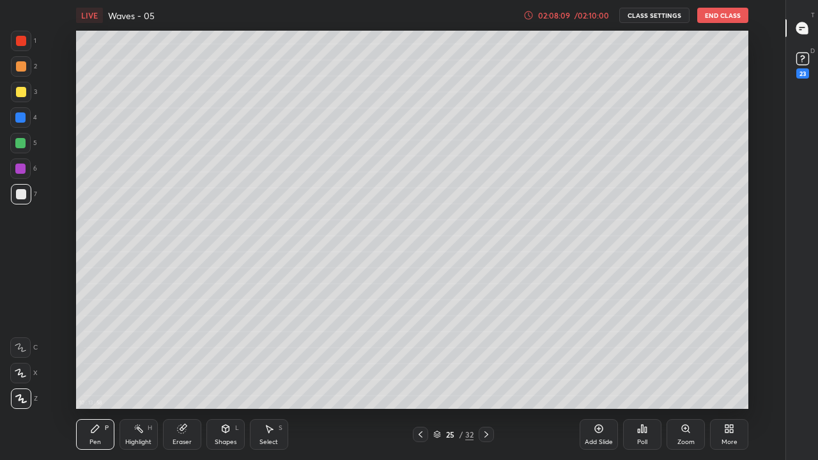
click at [717, 17] on button "End Class" at bounding box center [722, 15] width 51 height 15
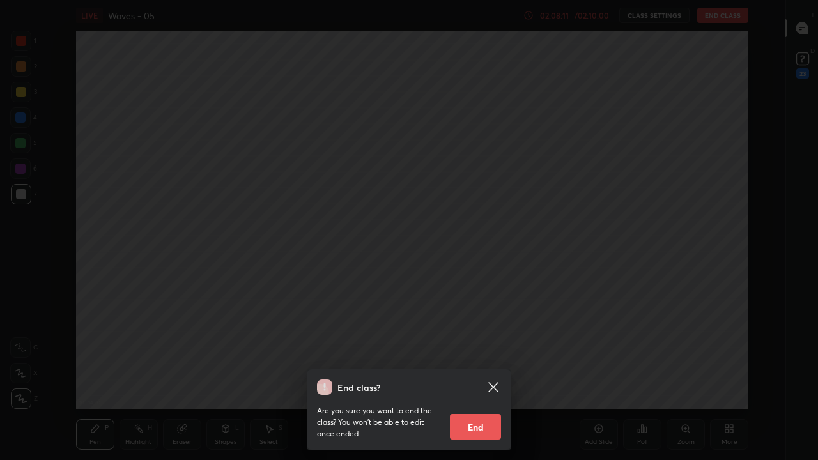
click at [484, 378] on button "End" at bounding box center [475, 427] width 51 height 26
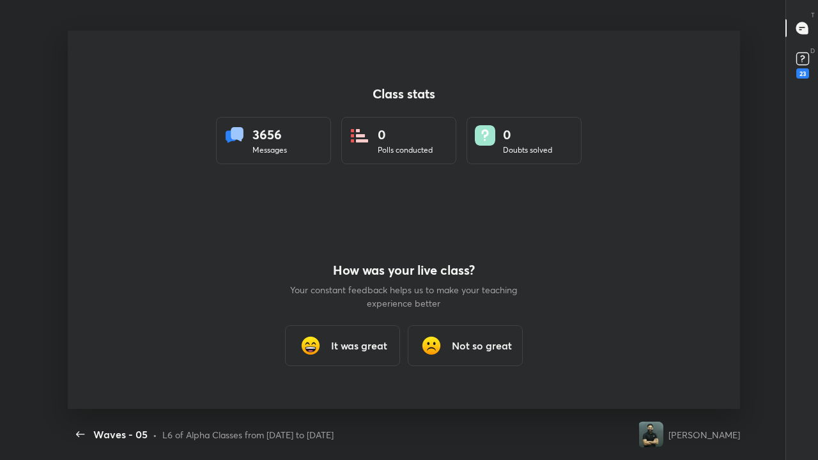
scroll to position [378, 808]
type textarea "x"
click at [77, 378] on icon "button" at bounding box center [80, 434] width 15 height 15
